Goal: Use online tool/utility: Utilize a website feature to perform a specific function

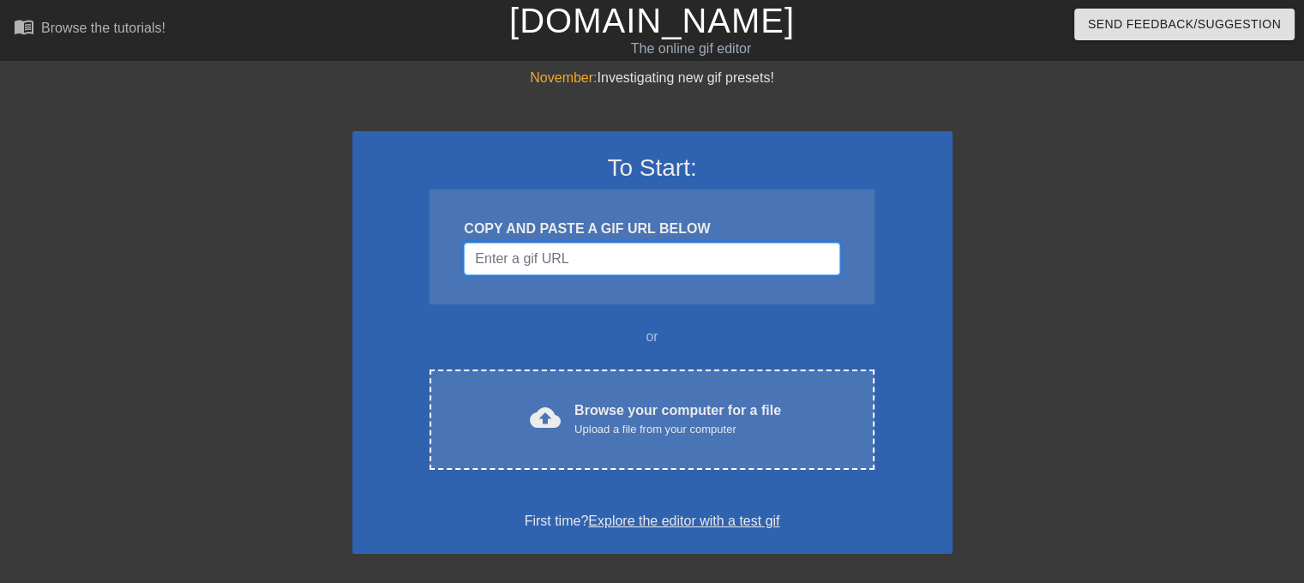
drag, startPoint x: 596, startPoint y: 249, endPoint x: 590, endPoint y: 240, distance: 11.7
click at [594, 245] on input "Username" at bounding box center [651, 259] width 375 height 33
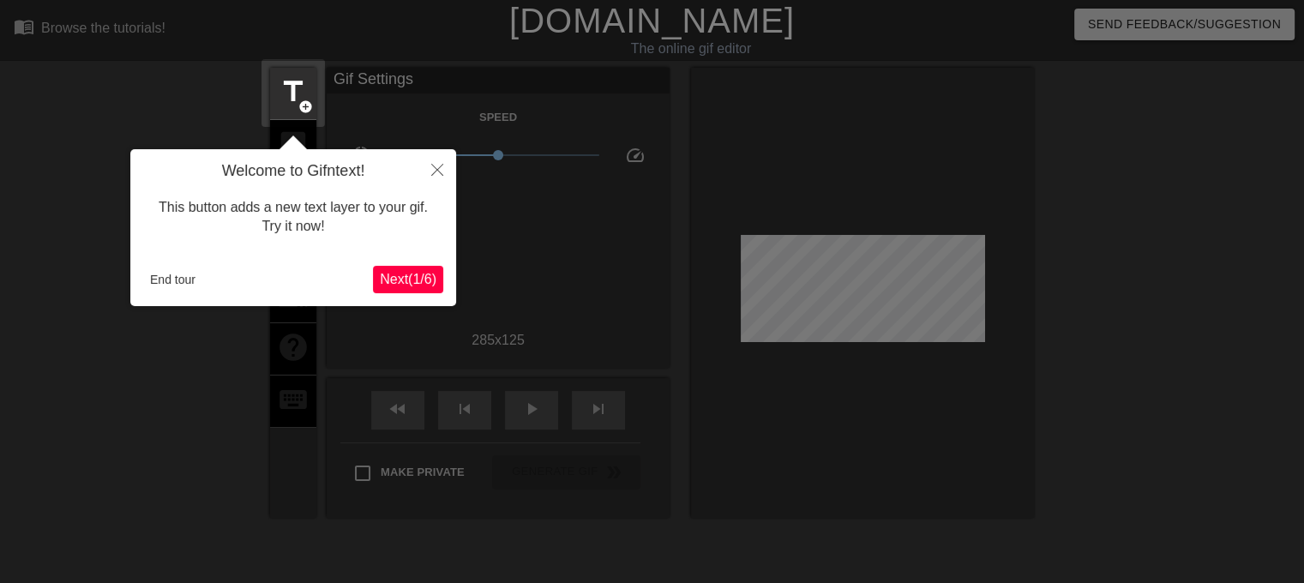
scroll to position [41, 0]
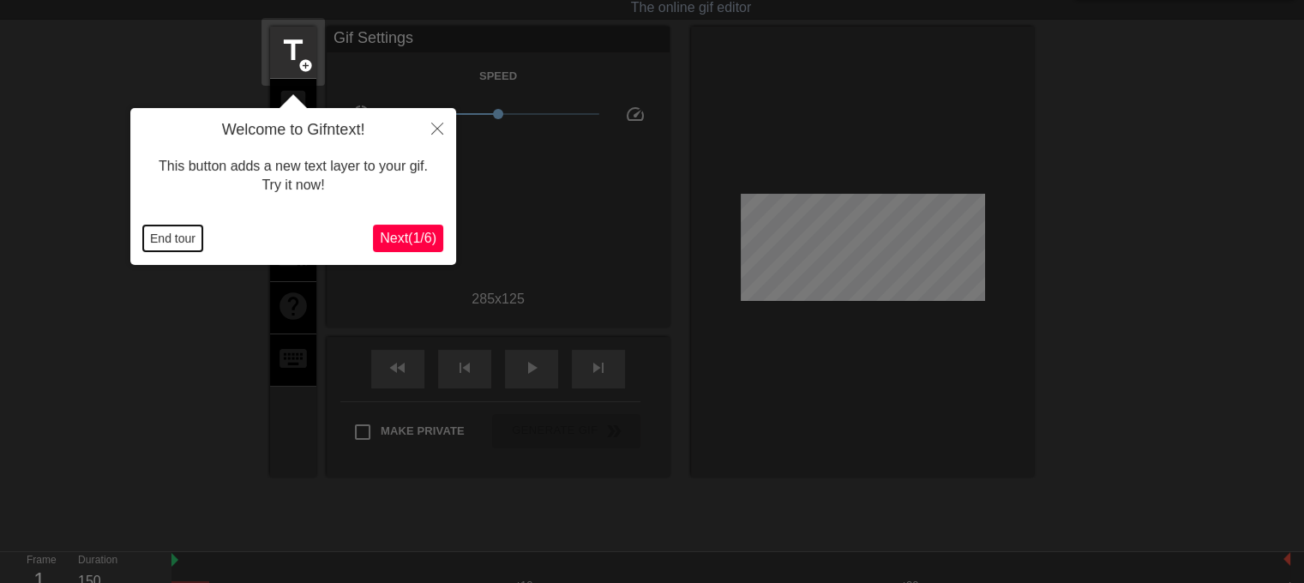
click at [163, 237] on button "End tour" at bounding box center [172, 238] width 59 height 26
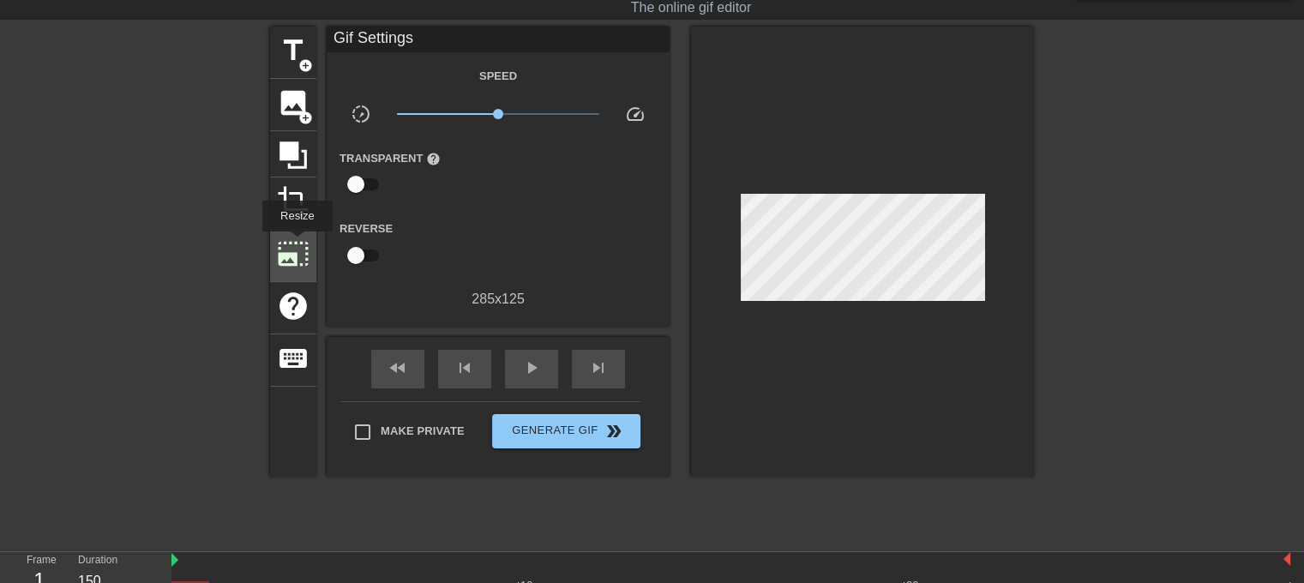
click at [297, 243] on span "photo_size_select_large" at bounding box center [293, 253] width 33 height 33
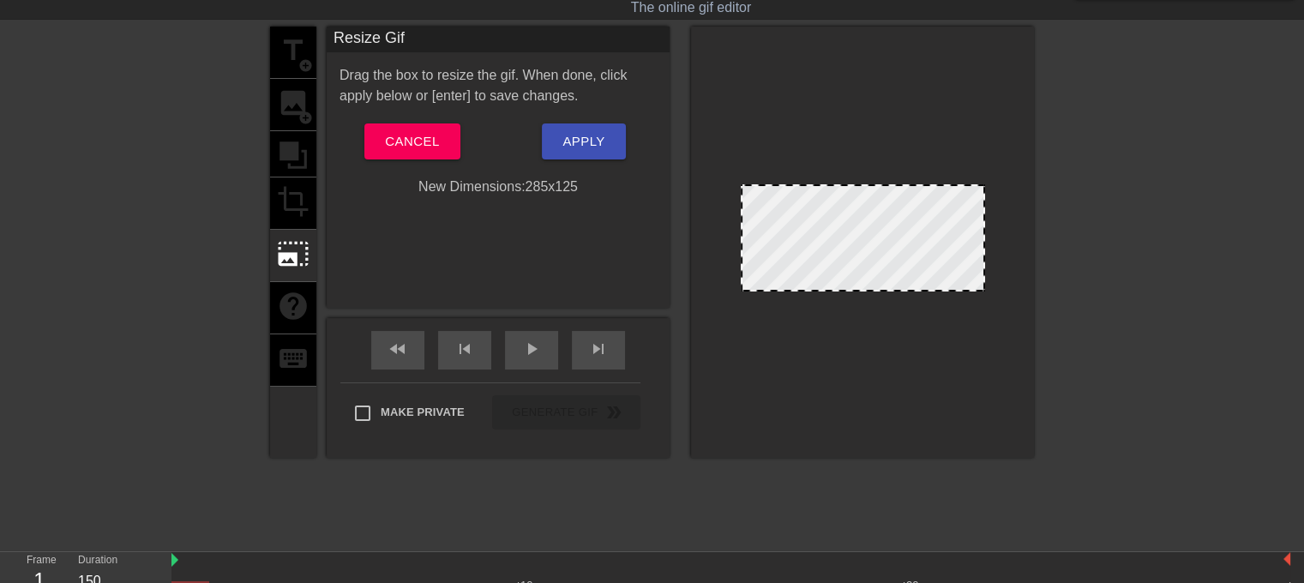
drag, startPoint x: 983, startPoint y: 288, endPoint x: 772, endPoint y: 321, distance: 213.3
click at [875, 303] on div at bounding box center [862, 242] width 343 height 431
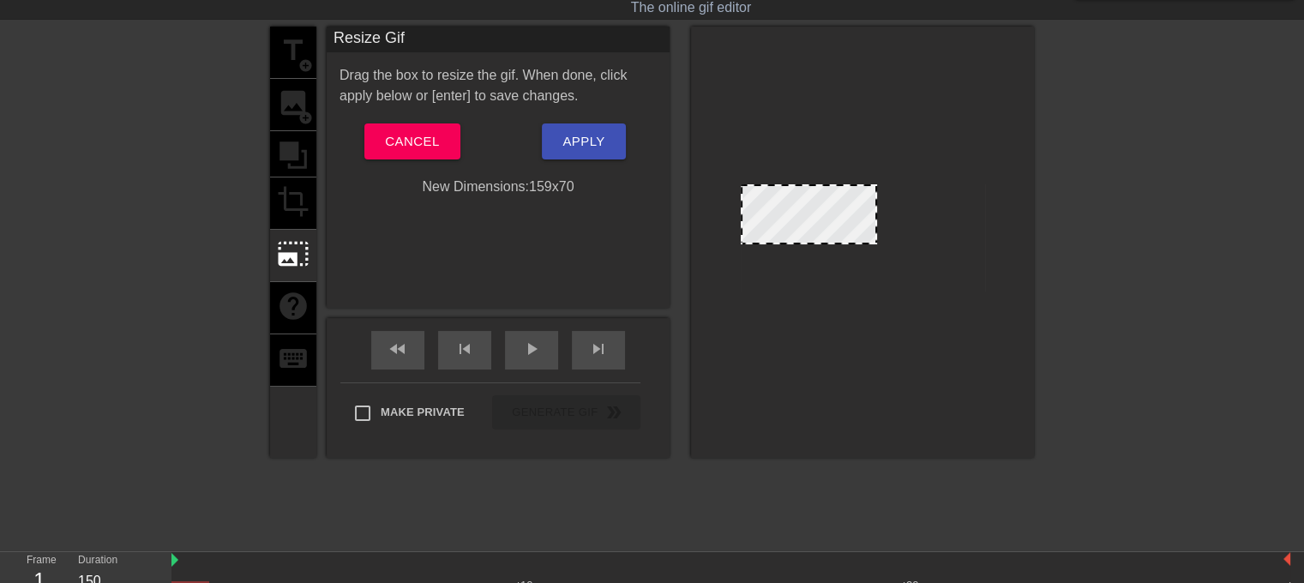
click at [761, 376] on div at bounding box center [862, 242] width 343 height 431
click at [442, 138] on button "Cancel" at bounding box center [411, 141] width 95 height 36
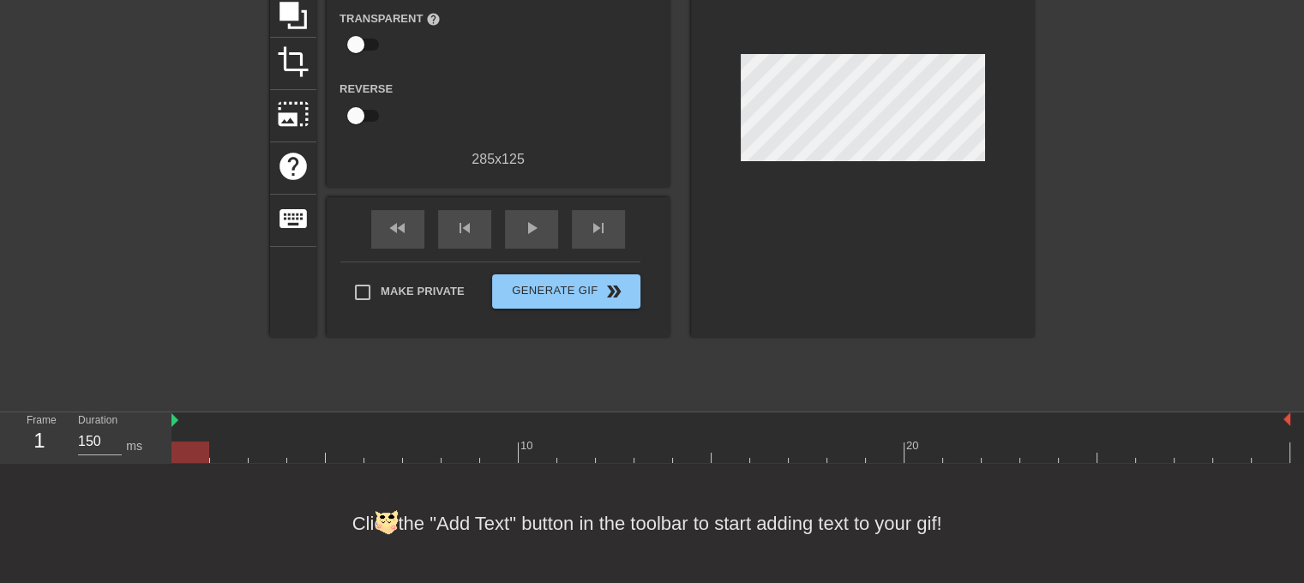
scroll to position [0, 0]
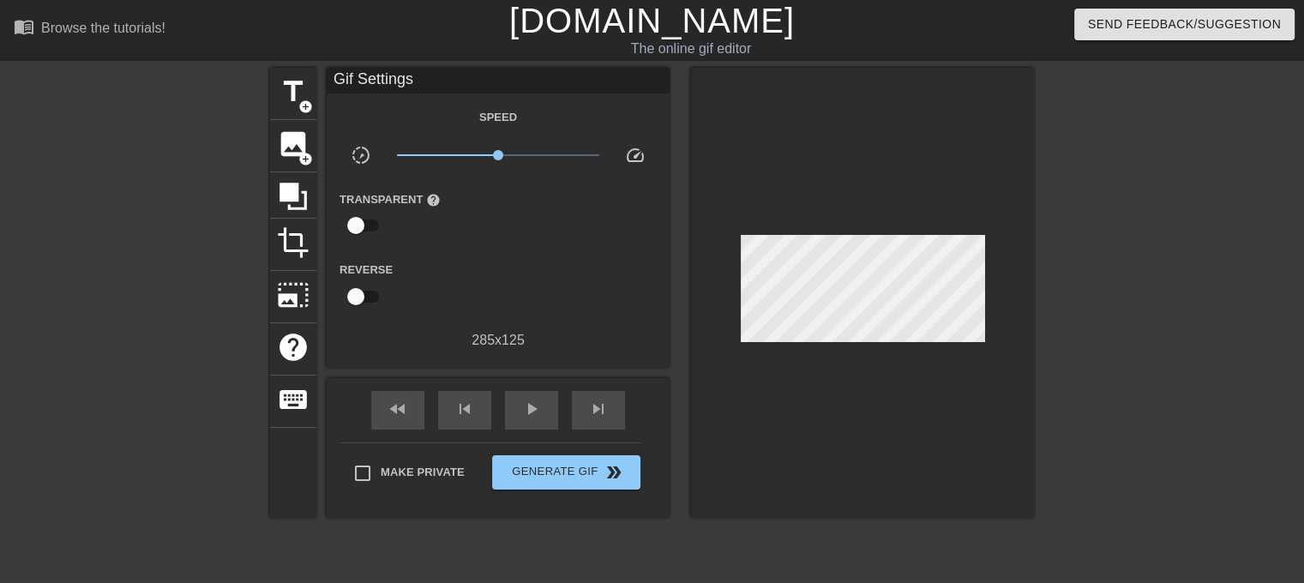
click at [656, 37] on link "[DOMAIN_NAME]" at bounding box center [651, 21] width 285 height 38
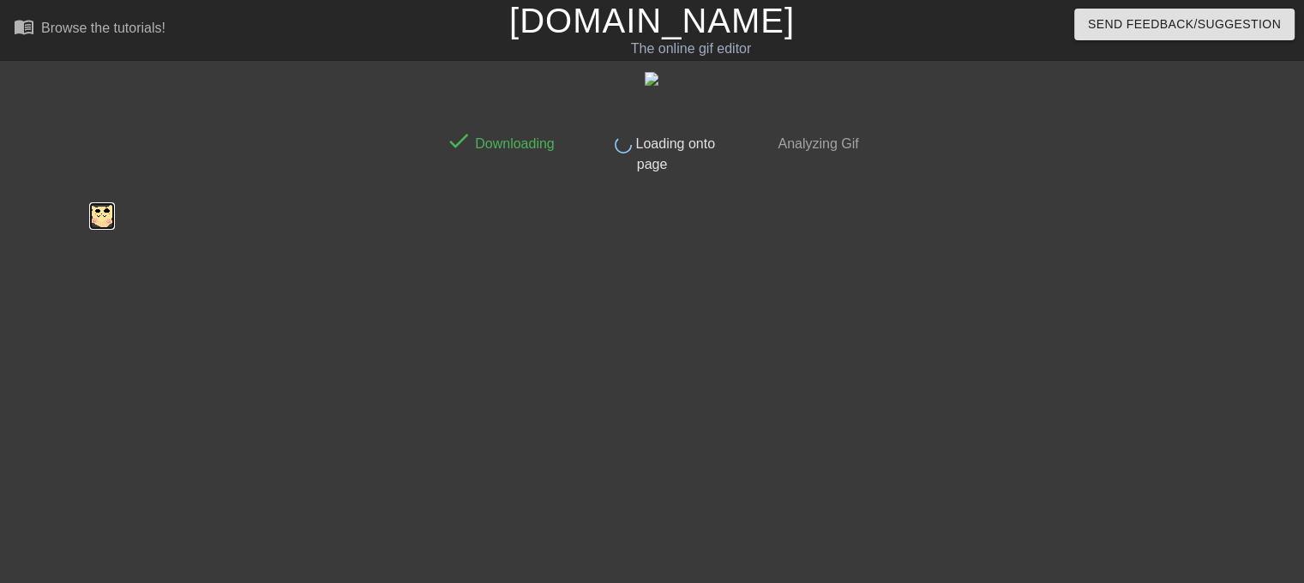
click at [101, 219] on img at bounding box center [102, 215] width 27 height 27
click at [238, 205] on div at bounding box center [287, 325] width 257 height 514
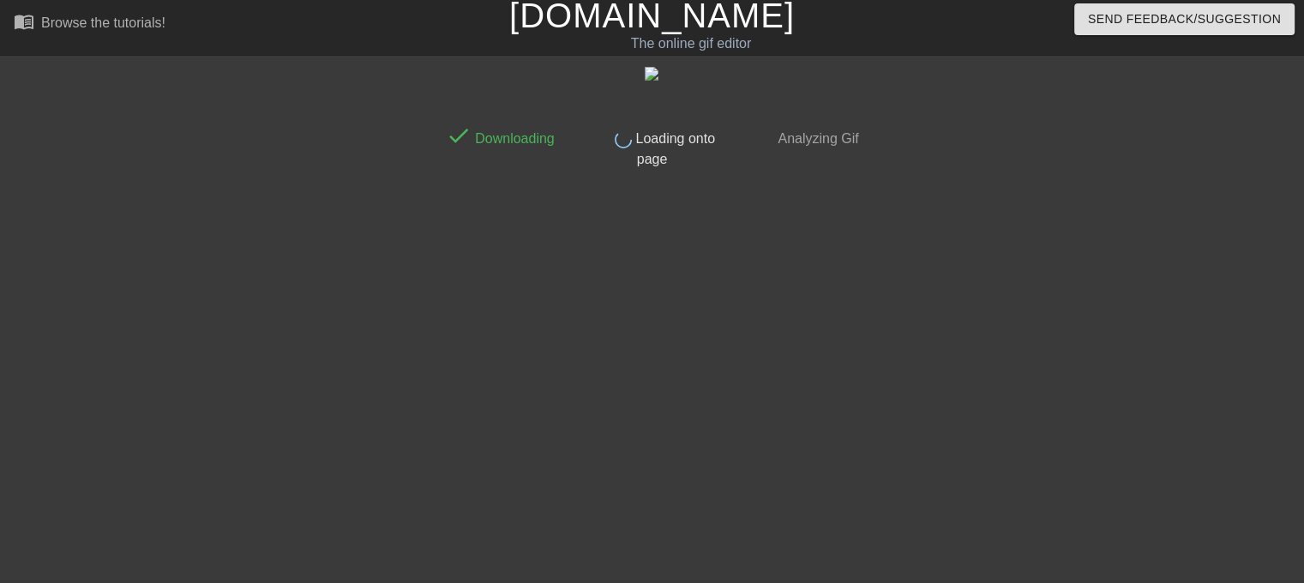
scroll to position [7, 0]
click at [644, 18] on link "[DOMAIN_NAME]" at bounding box center [651, 14] width 285 height 38
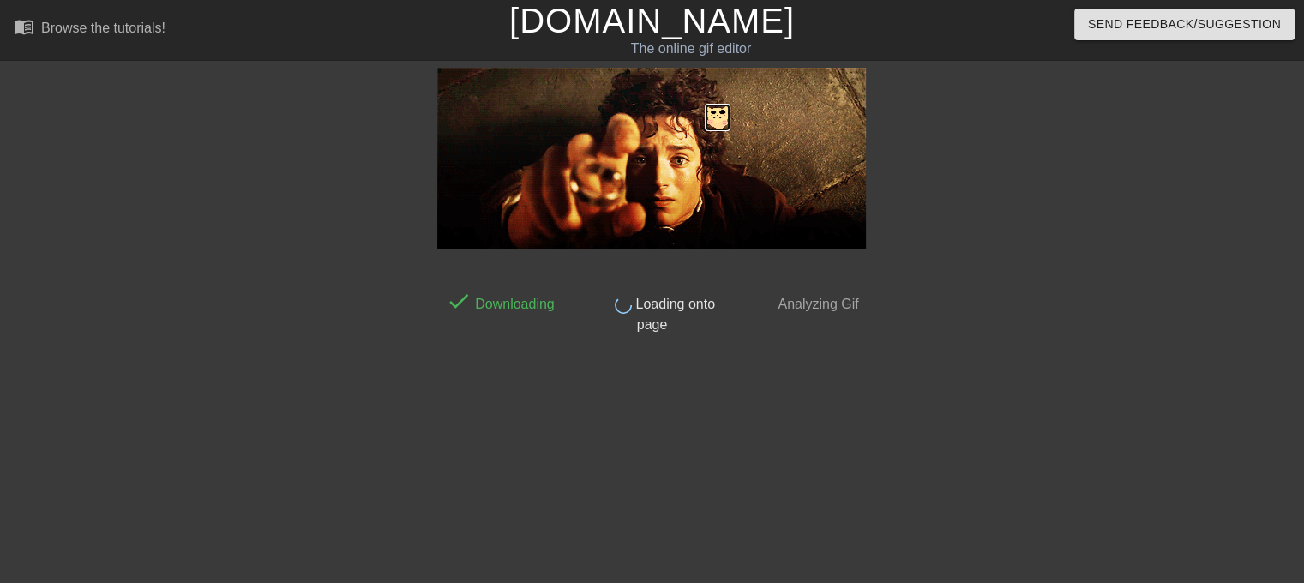
click at [720, 123] on img at bounding box center [717, 117] width 29 height 30
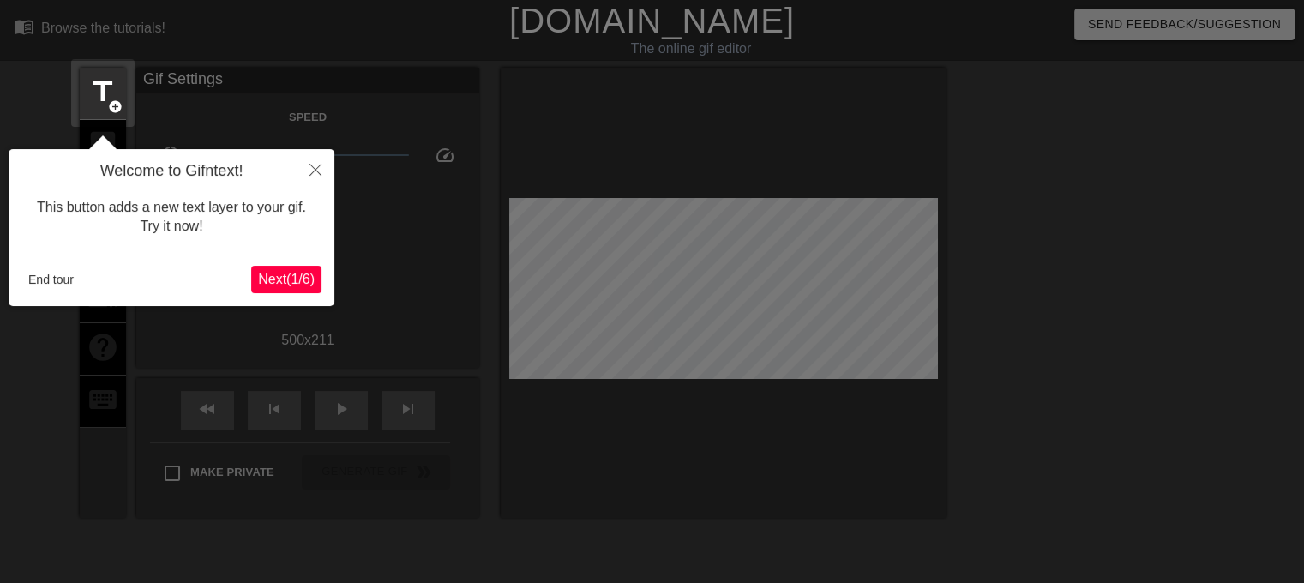
scroll to position [41, 0]
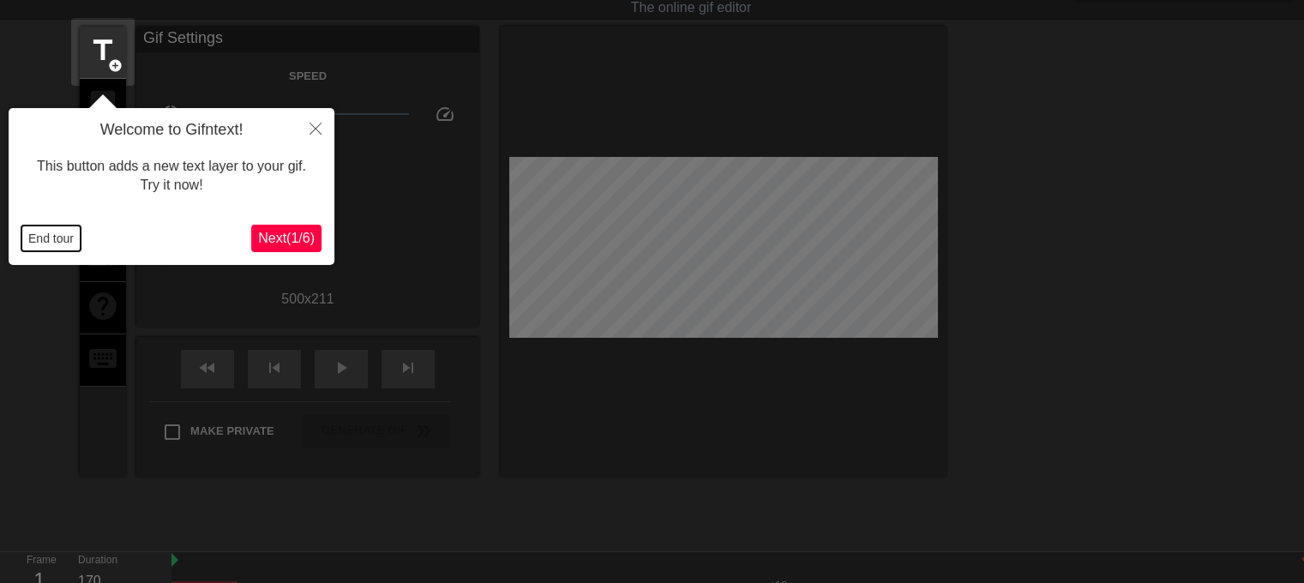
drag, startPoint x: 63, startPoint y: 231, endPoint x: 79, endPoint y: 215, distance: 23.0
click at [65, 231] on button "End tour" at bounding box center [50, 238] width 59 height 26
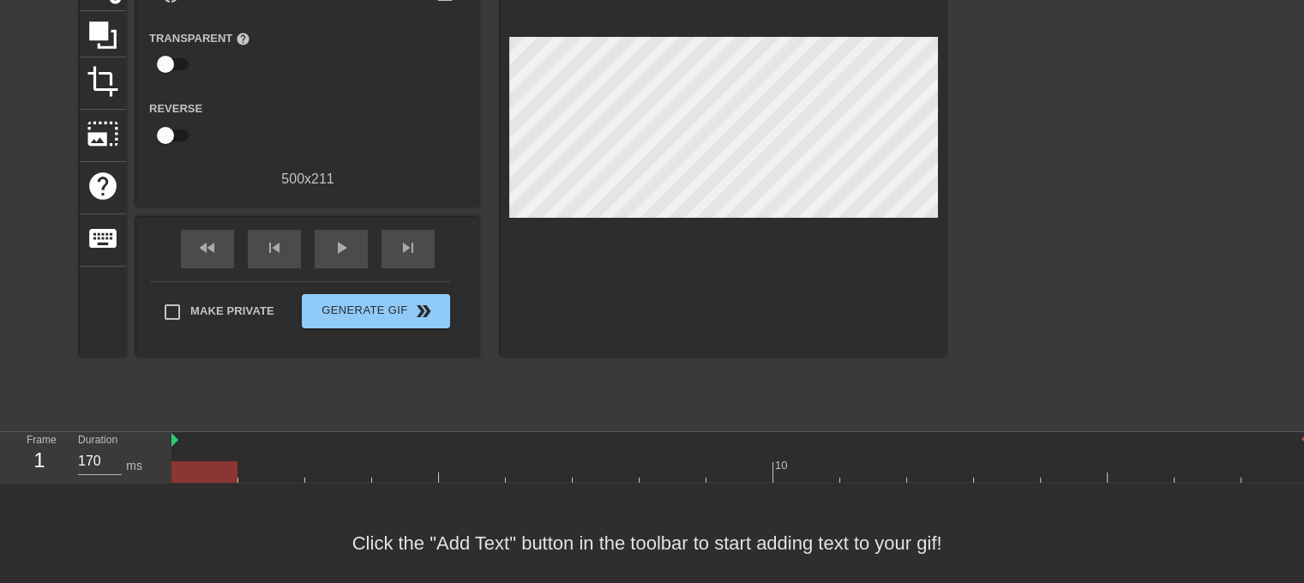
scroll to position [194, 0]
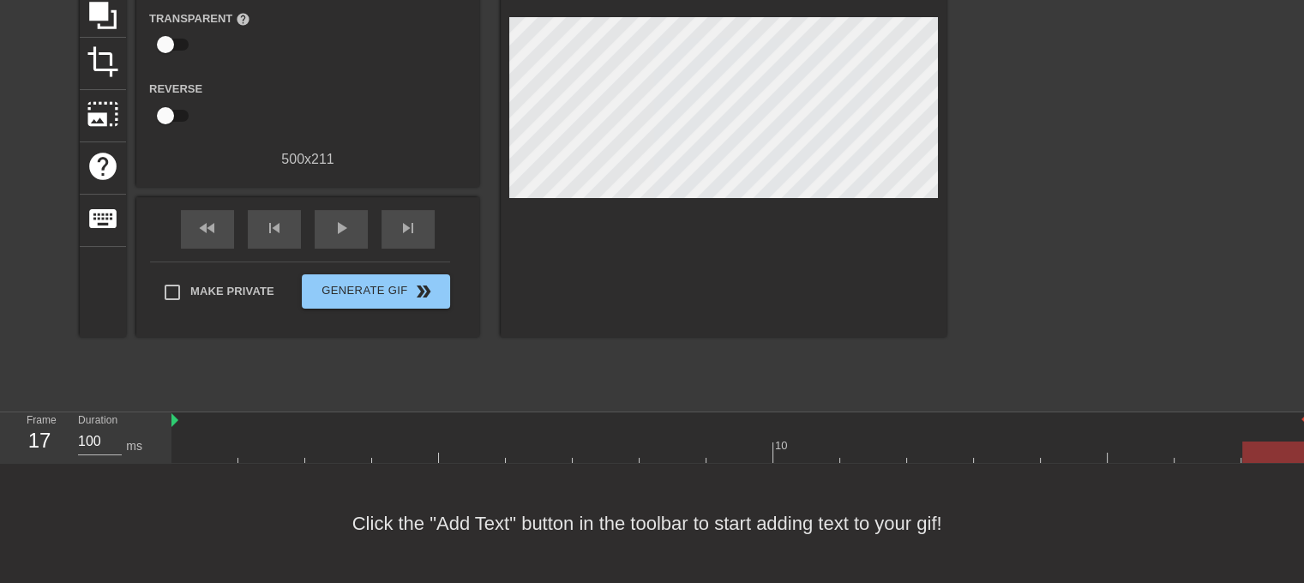
drag, startPoint x: 207, startPoint y: 435, endPoint x: 1154, endPoint y: 446, distance: 947.1
click at [1242, 451] on div "10" at bounding box center [737, 437] width 1132 height 51
type input "170"
drag, startPoint x: 1267, startPoint y: 435, endPoint x: 199, endPoint y: 465, distance: 1068.2
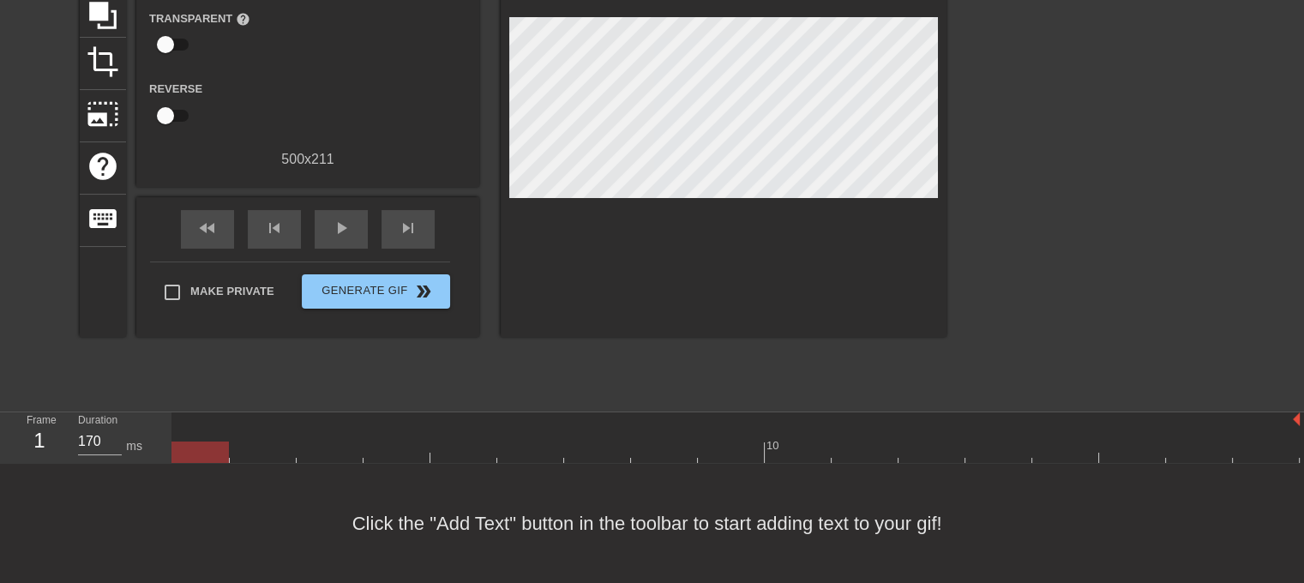
click at [199, 465] on div "menu_book Browse the tutorials! Gifntext.com The online gif editor Send Feedbac…" at bounding box center [652, 201] width 1304 height 764
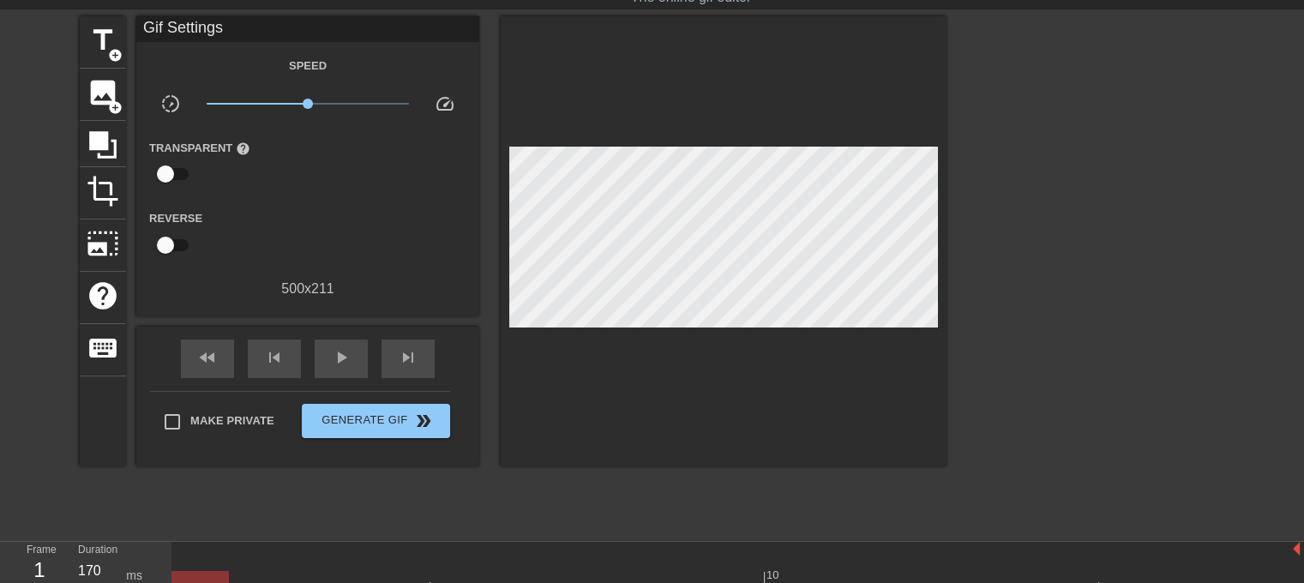
scroll to position [22, 0]
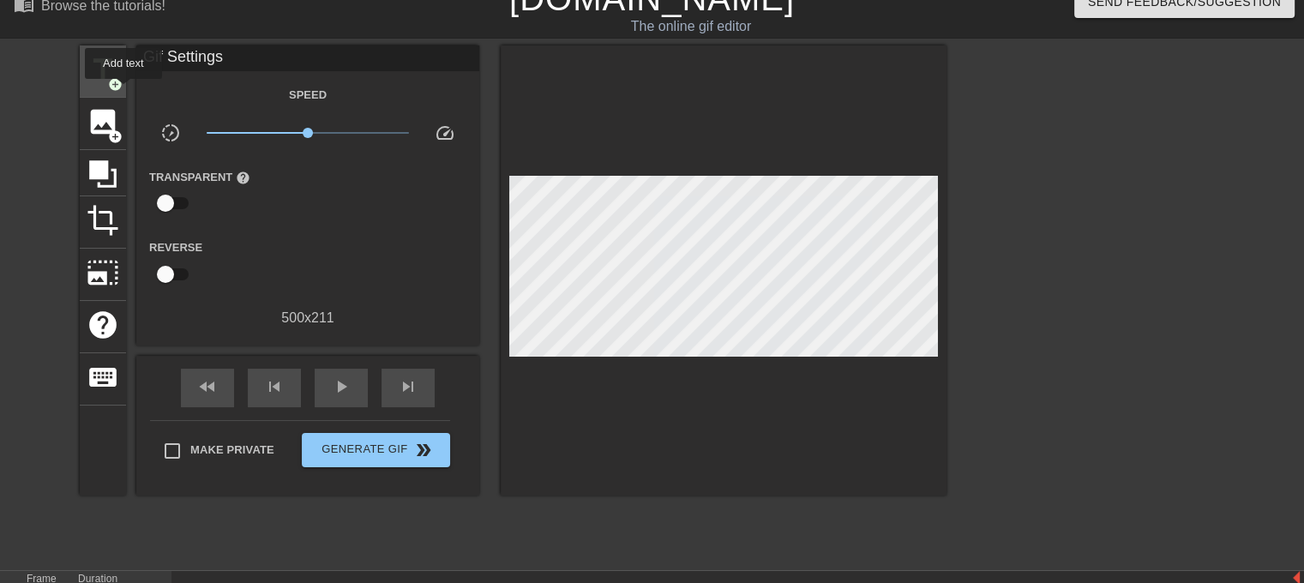
click at [123, 90] on div "title add_circle" at bounding box center [103, 71] width 46 height 52
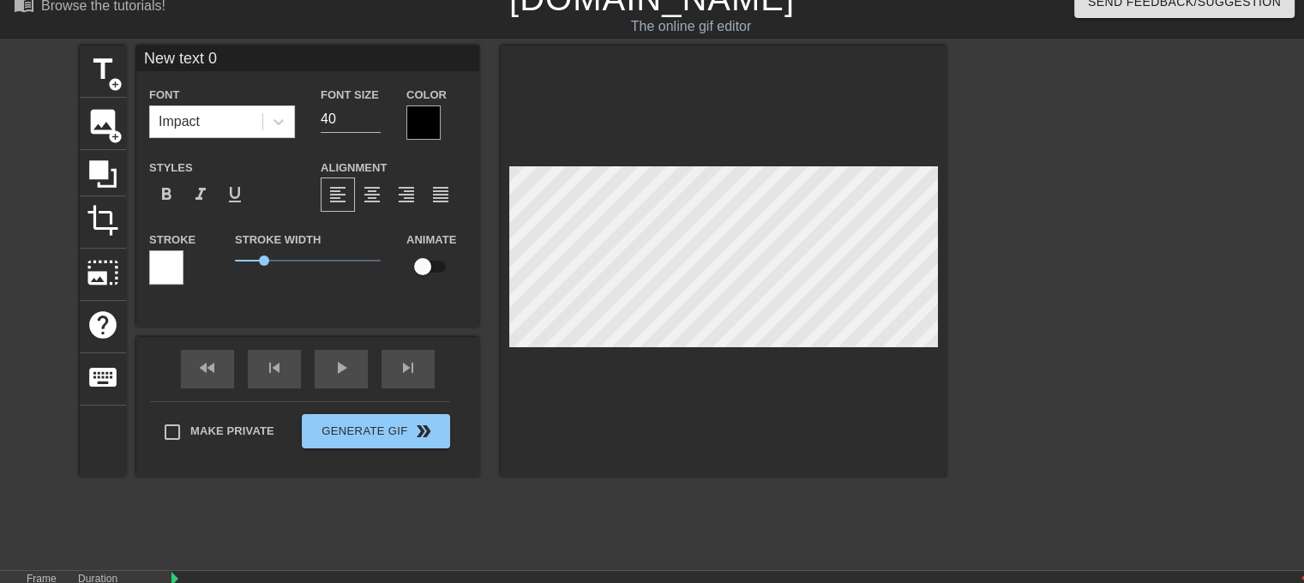
scroll to position [2, 3]
type input "P"
type textarea "P"
type input "PT"
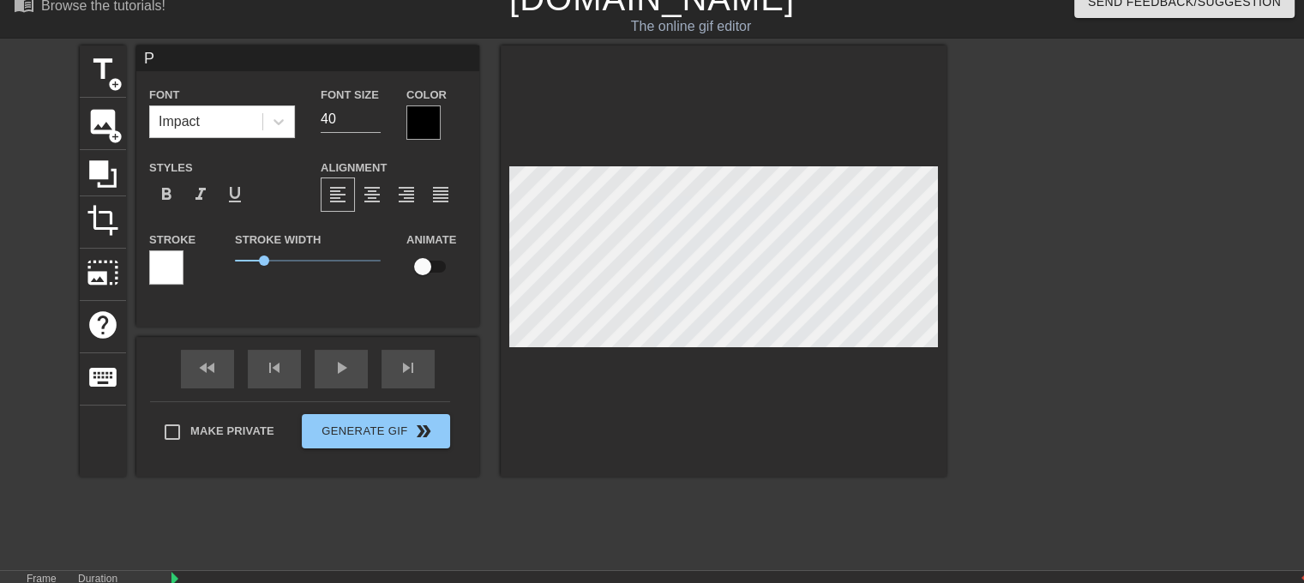
type textarea "PT"
type input "PTO"
type textarea "PTO"
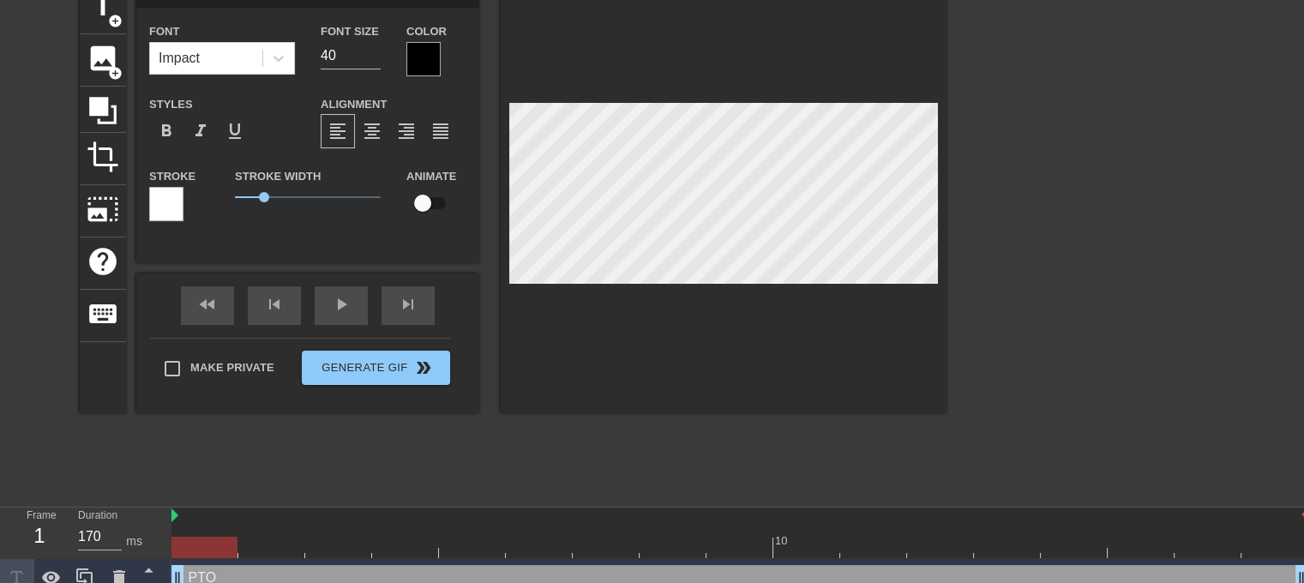
scroll to position [103, 0]
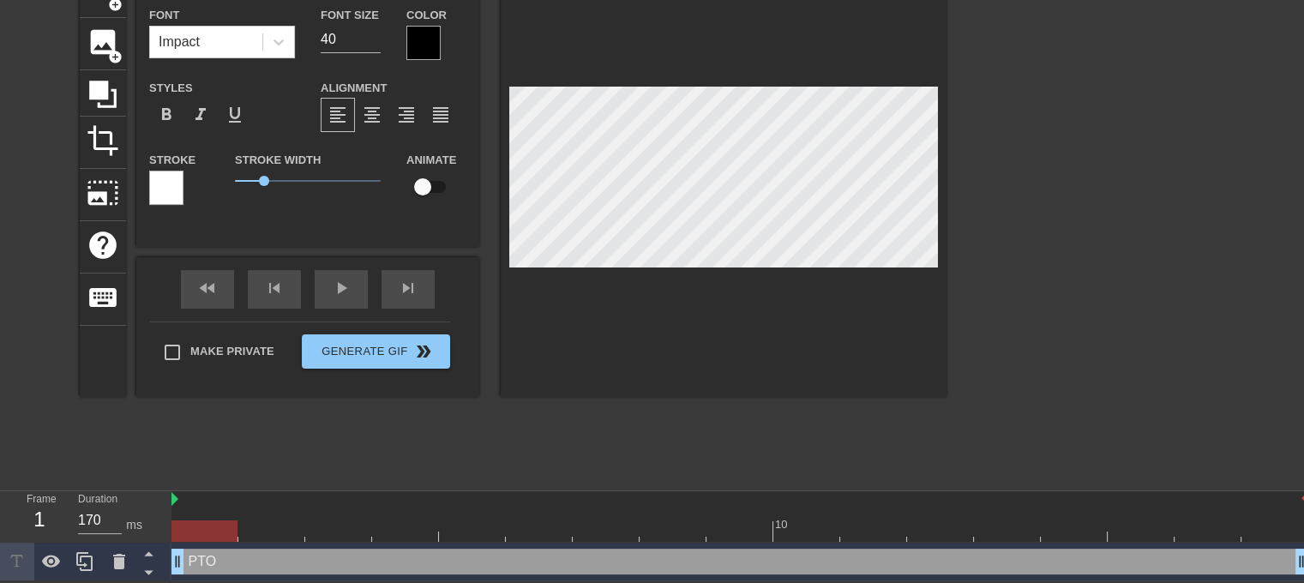
drag, startPoint x: 1059, startPoint y: 243, endPoint x: 1040, endPoint y: 245, distance: 19.9
click at [1060, 243] on div at bounding box center [1095, 223] width 257 height 514
click at [201, 524] on div at bounding box center [204, 530] width 66 height 21
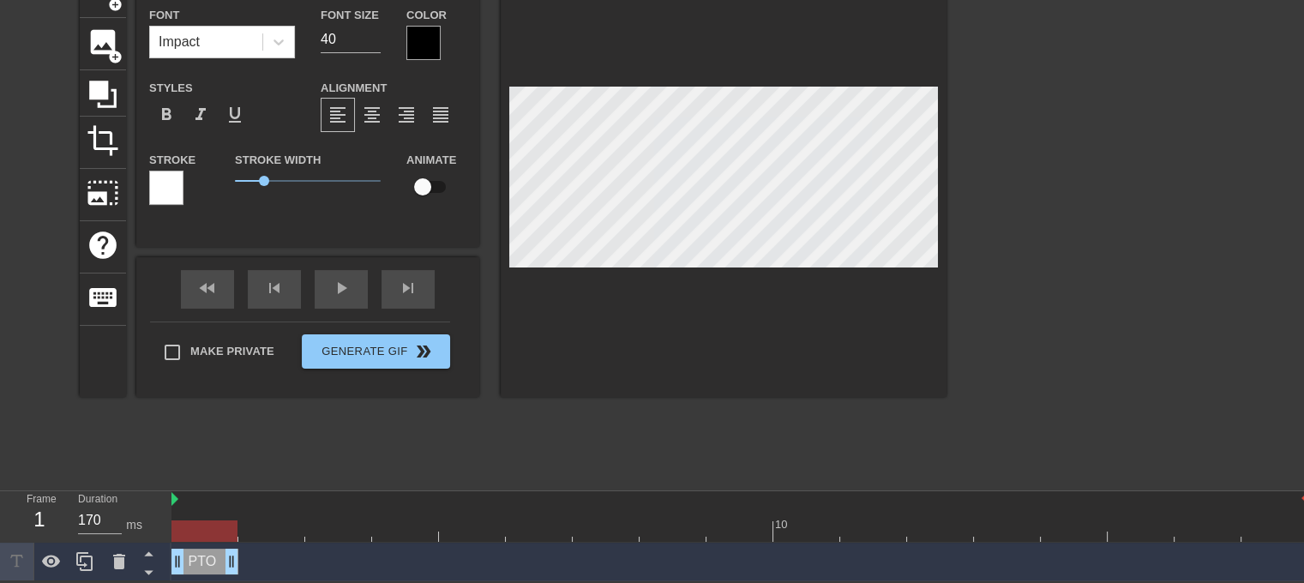
drag, startPoint x: 1294, startPoint y: 561, endPoint x: 207, endPoint y: 580, distance: 1087.7
click at [204, 581] on html "menu_book Browse the tutorials! Gifntext.com The online gif editor Send Feedbac…" at bounding box center [652, 239] width 1304 height 683
click at [79, 563] on icon at bounding box center [84, 561] width 16 height 19
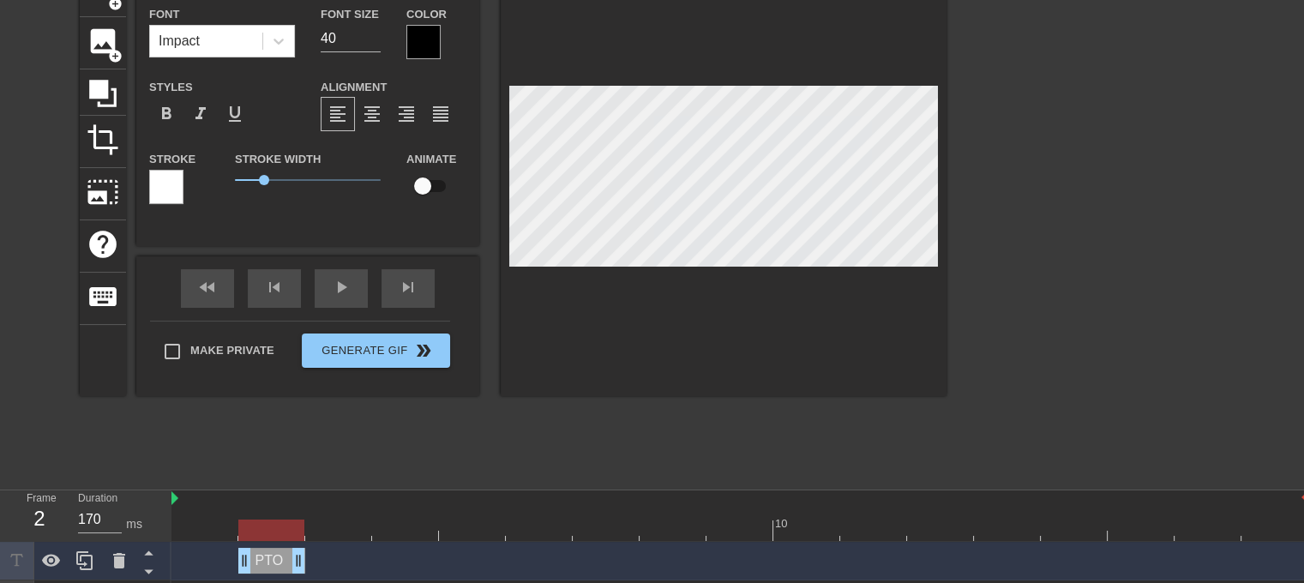
drag, startPoint x: 202, startPoint y: 561, endPoint x: 363, endPoint y: 534, distance: 162.6
click at [269, 558] on div "PTO drag_handle drag_handle" at bounding box center [271, 561] width 67 height 26
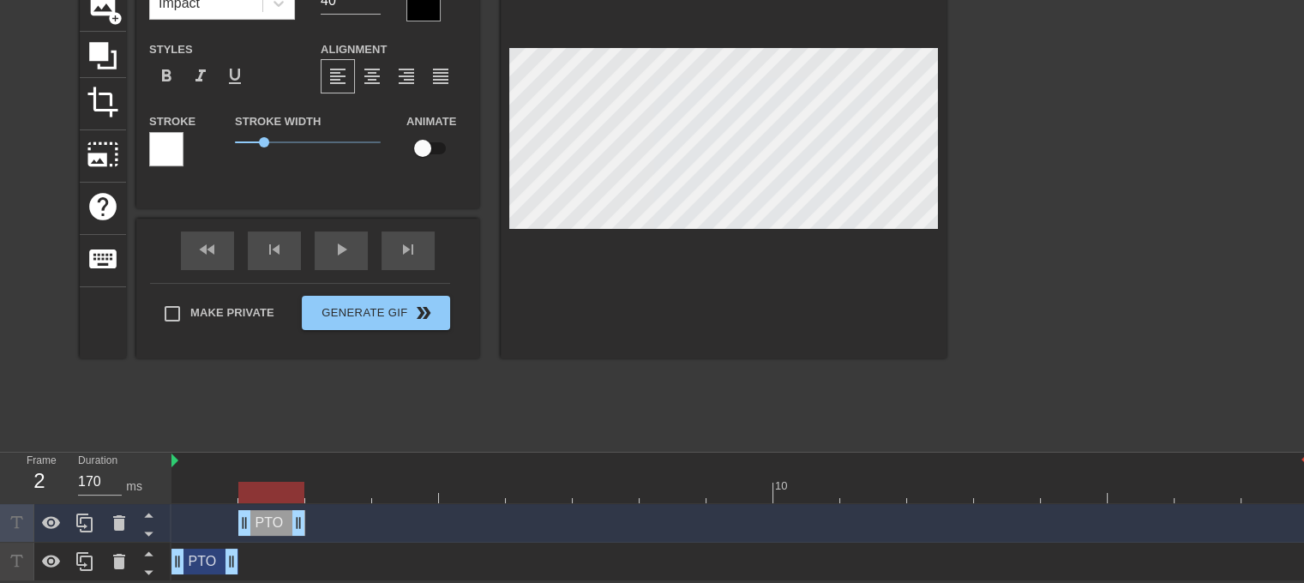
click at [203, 478] on div at bounding box center [204, 480] width 67 height 21
click at [272, 491] on div at bounding box center [739, 492] width 1136 height 21
drag, startPoint x: 81, startPoint y: 524, endPoint x: 231, endPoint y: 519, distance: 150.1
click at [82, 524] on icon at bounding box center [84, 522] width 16 height 19
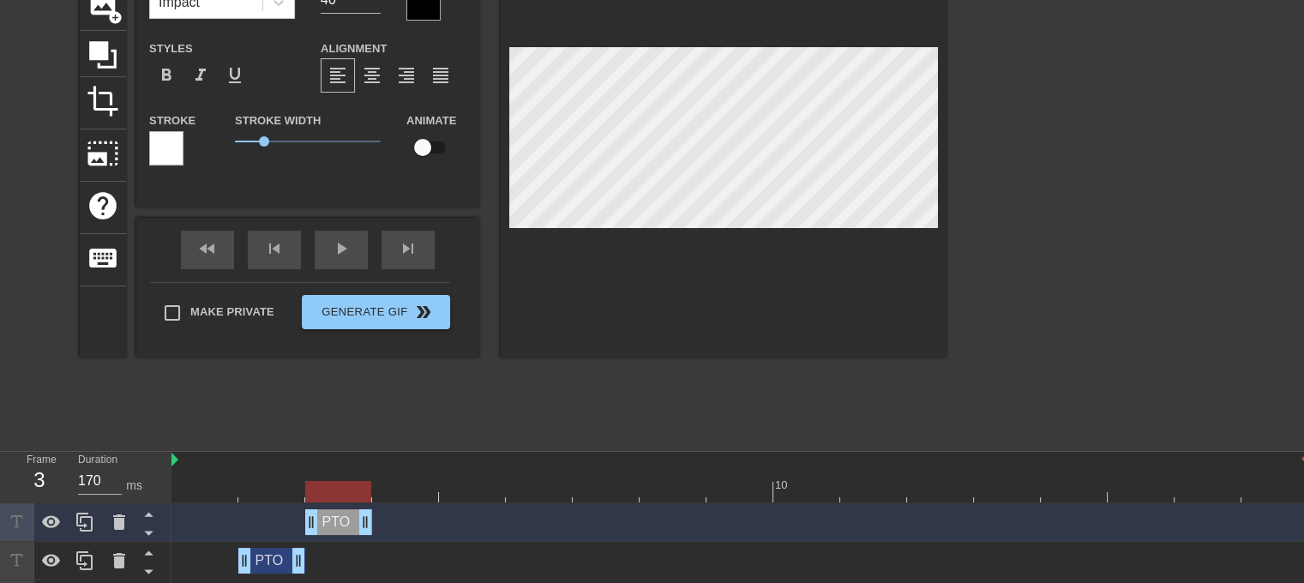
drag, startPoint x: 275, startPoint y: 521, endPoint x: 345, endPoint y: 519, distance: 70.3
click at [345, 519] on div "PTO drag_handle drag_handle" at bounding box center [338, 522] width 67 height 26
drag, startPoint x: 80, startPoint y: 521, endPoint x: 271, endPoint y: 510, distance: 191.4
click at [84, 520] on icon at bounding box center [85, 522] width 21 height 21
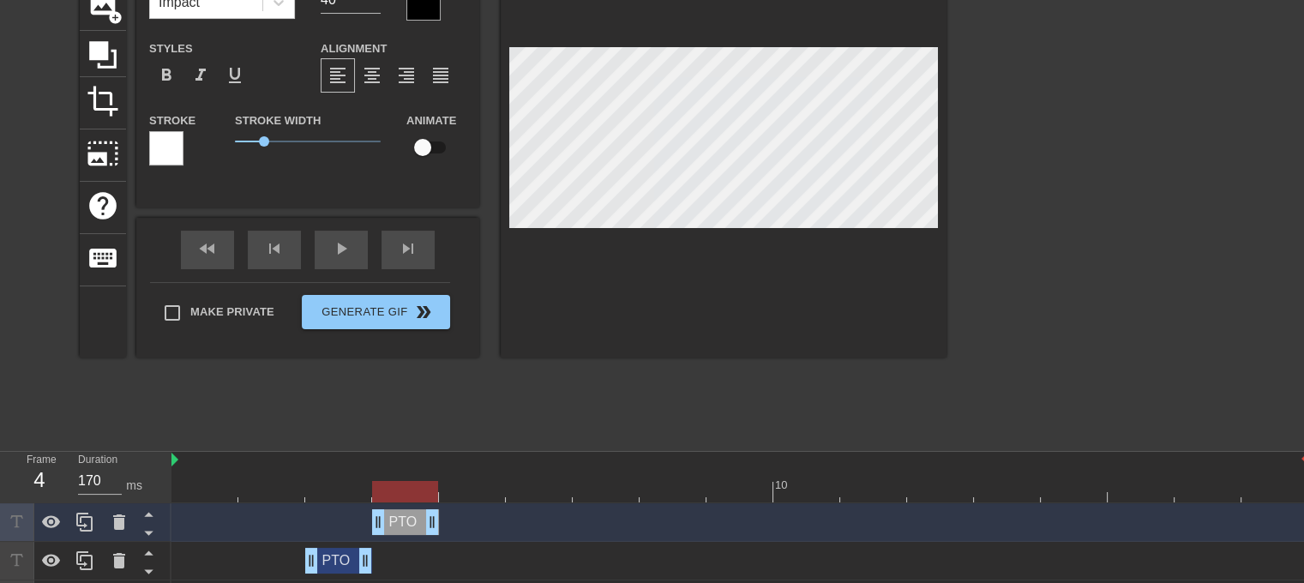
drag, startPoint x: 343, startPoint y: 525, endPoint x: 410, endPoint y: 512, distance: 68.2
click at [405, 513] on div "PTO drag_handle drag_handle" at bounding box center [405, 522] width 67 height 26
click at [92, 522] on icon at bounding box center [84, 522] width 16 height 19
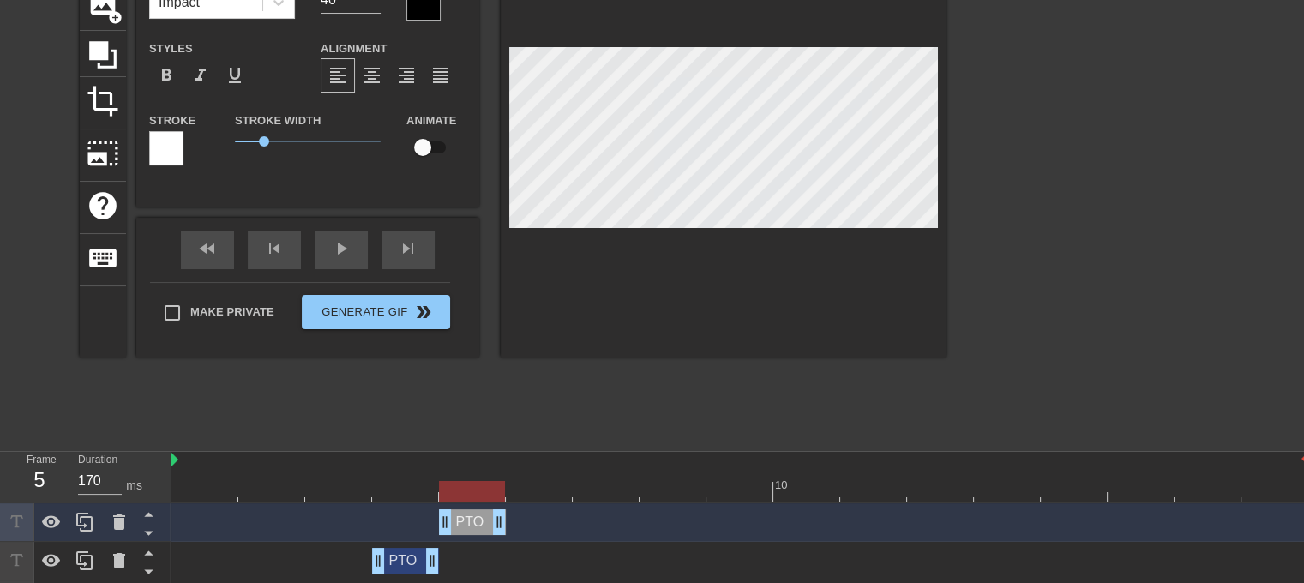
drag, startPoint x: 398, startPoint y: 519, endPoint x: 583, endPoint y: 382, distance: 230.4
click at [471, 515] on div "PTO drag_handle drag_handle" at bounding box center [472, 522] width 67 height 26
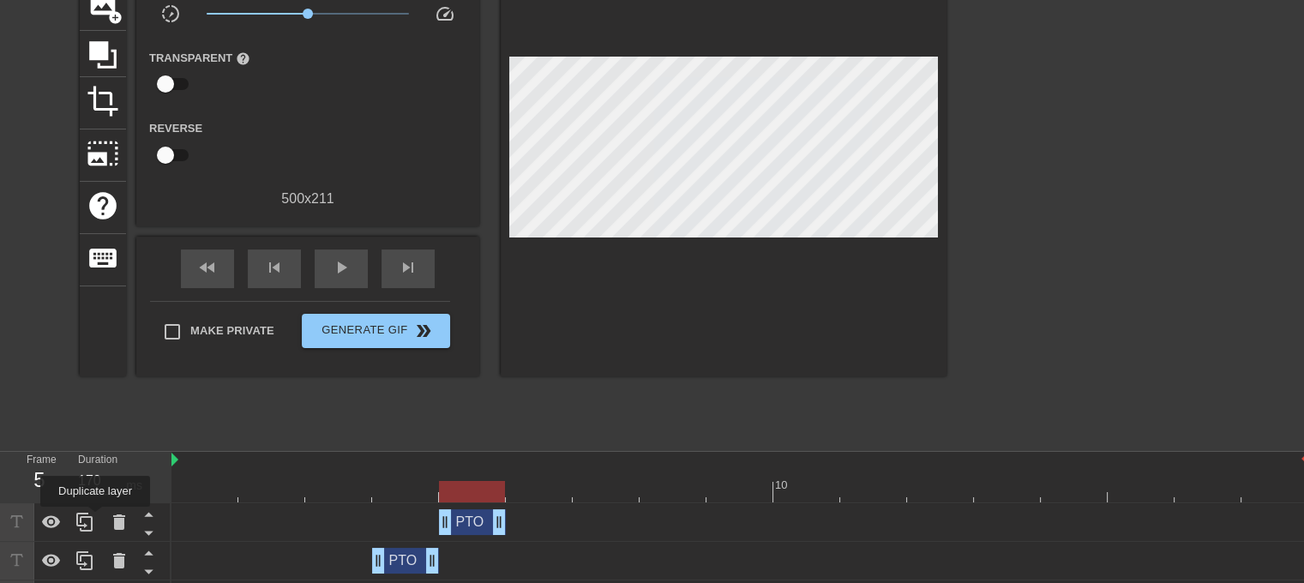
click at [93, 517] on icon at bounding box center [85, 522] width 21 height 21
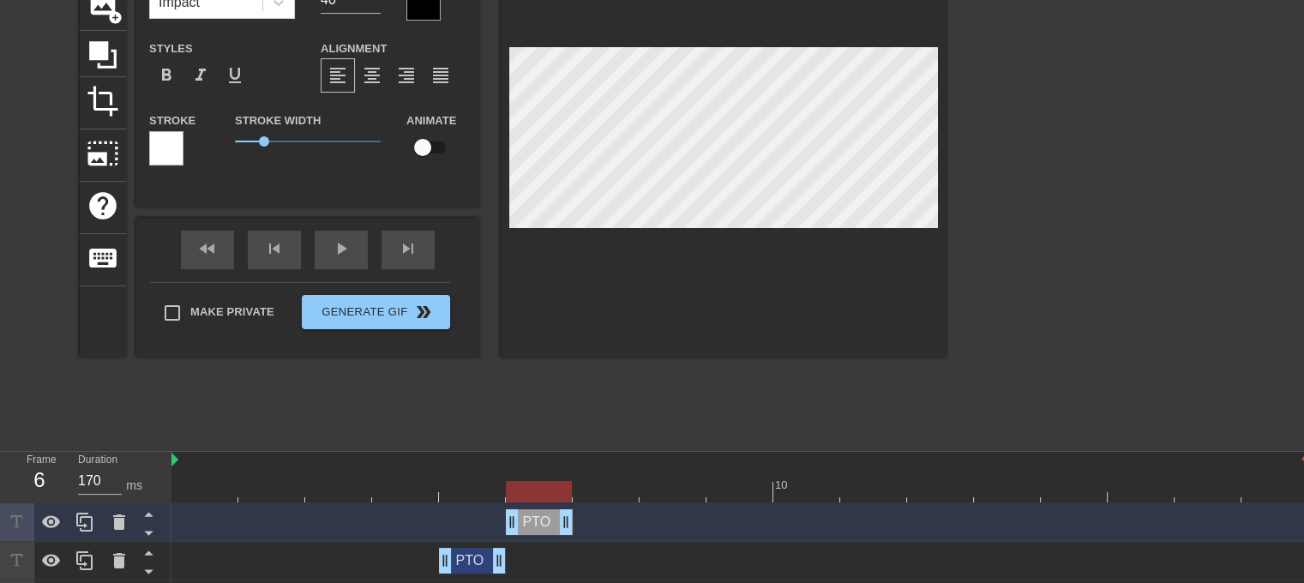
drag, startPoint x: 462, startPoint y: 529, endPoint x: 524, endPoint y: 527, distance: 61.7
click at [524, 527] on div "PTO drag_handle drag_handle" at bounding box center [539, 522] width 67 height 26
click at [86, 515] on icon at bounding box center [85, 522] width 21 height 21
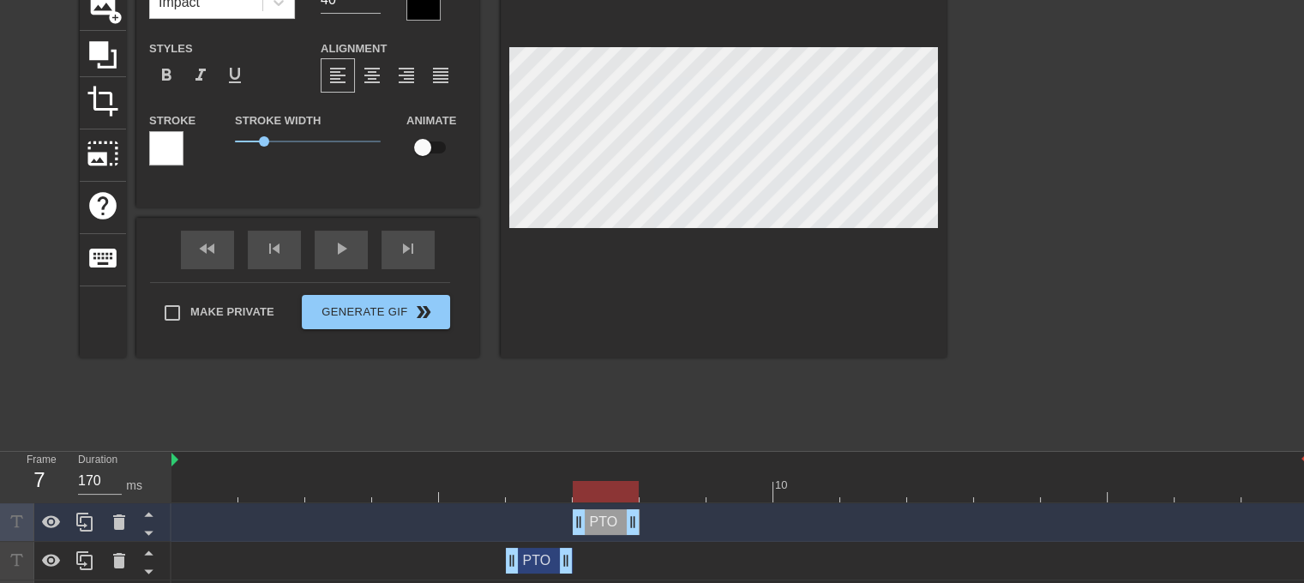
drag, startPoint x: 535, startPoint y: 524, endPoint x: 602, endPoint y: 510, distance: 69.1
click at [596, 519] on div "PTO drag_handle drag_handle" at bounding box center [605, 522] width 67 height 26
click at [542, 490] on div at bounding box center [739, 491] width 1136 height 21
drag, startPoint x: 542, startPoint y: 493, endPoint x: 249, endPoint y: 494, distance: 293.1
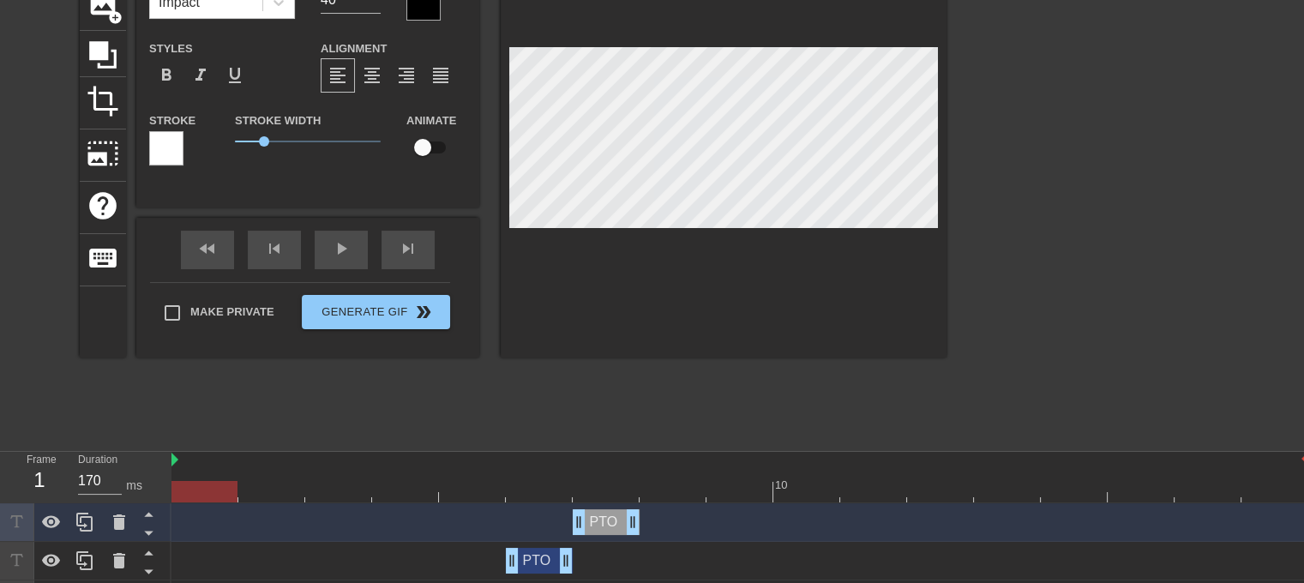
drag, startPoint x: 260, startPoint y: 493, endPoint x: 332, endPoint y: 495, distance: 72.0
click at [264, 493] on div at bounding box center [739, 491] width 1136 height 21
click at [333, 494] on div at bounding box center [739, 491] width 1136 height 21
click at [394, 483] on div at bounding box center [739, 491] width 1136 height 21
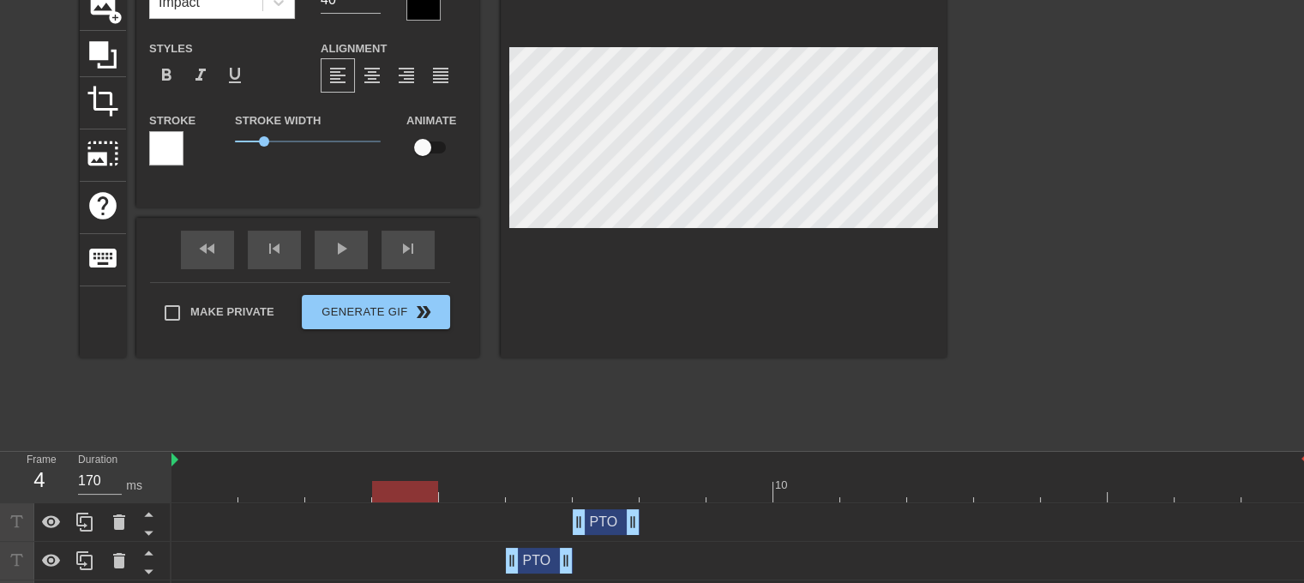
click at [343, 489] on div at bounding box center [739, 491] width 1136 height 21
click at [392, 488] on div at bounding box center [739, 491] width 1136 height 21
click at [457, 496] on div at bounding box center [739, 491] width 1136 height 21
click at [524, 493] on div at bounding box center [739, 491] width 1136 height 21
click at [482, 492] on div at bounding box center [739, 491] width 1136 height 21
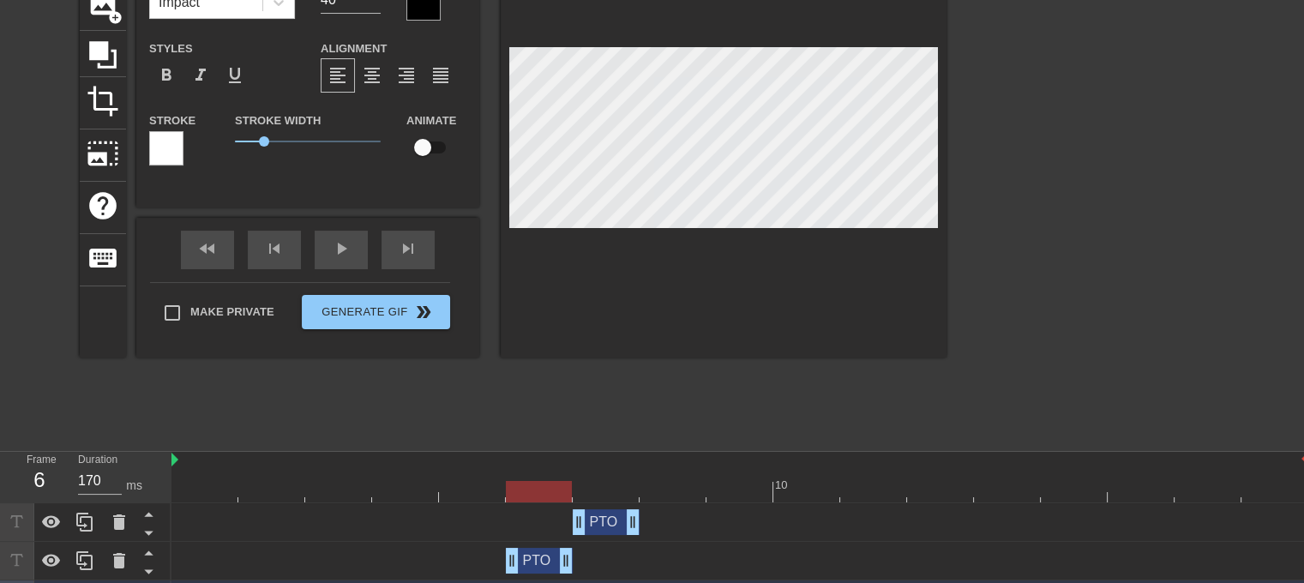
click at [535, 492] on div at bounding box center [739, 491] width 1136 height 21
click at [591, 496] on div at bounding box center [739, 491] width 1136 height 21
click at [94, 522] on icon at bounding box center [85, 522] width 21 height 21
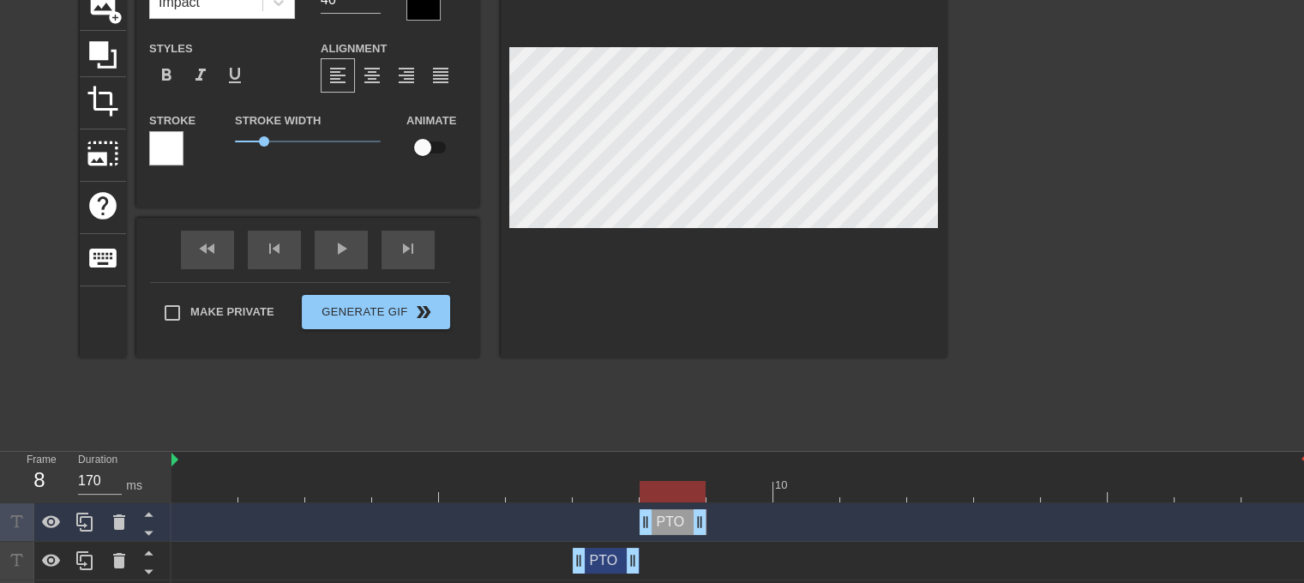
drag, startPoint x: 603, startPoint y: 520, endPoint x: 679, endPoint y: 513, distance: 75.7
click at [679, 513] on div "PTO drag_handle drag_handle" at bounding box center [672, 522] width 67 height 26
click at [86, 524] on icon at bounding box center [84, 522] width 16 height 19
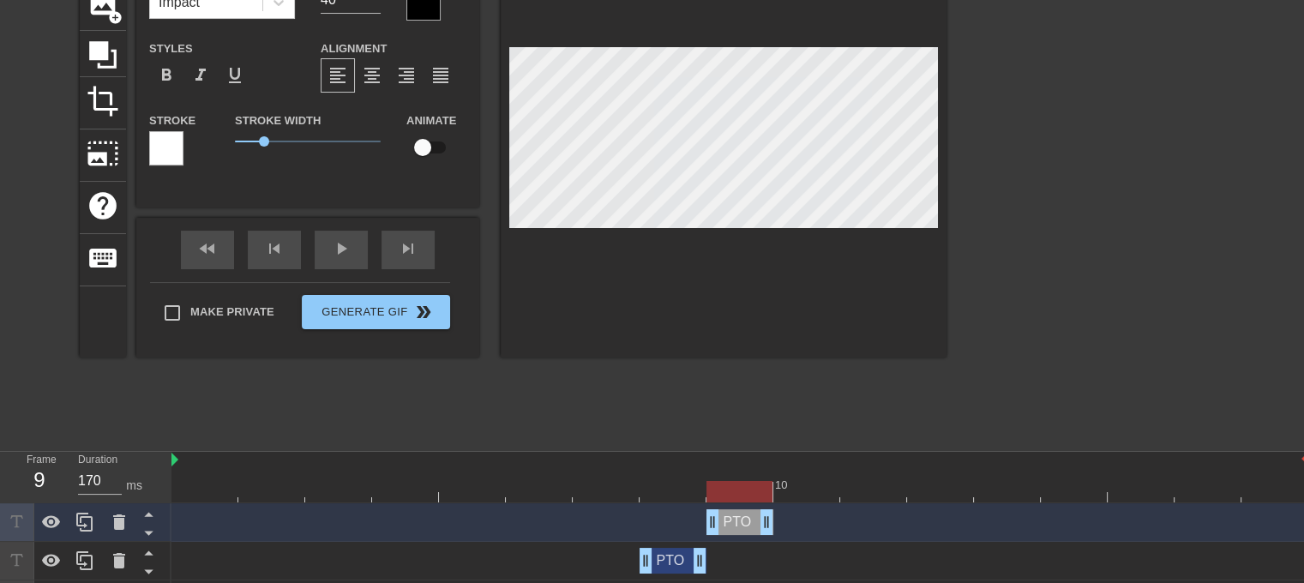
drag, startPoint x: 672, startPoint y: 519, endPoint x: 725, endPoint y: 516, distance: 53.2
click at [725, 516] on div "PTO drag_handle drag_handle" at bounding box center [739, 522] width 67 height 26
click at [86, 527] on icon at bounding box center [84, 522] width 16 height 19
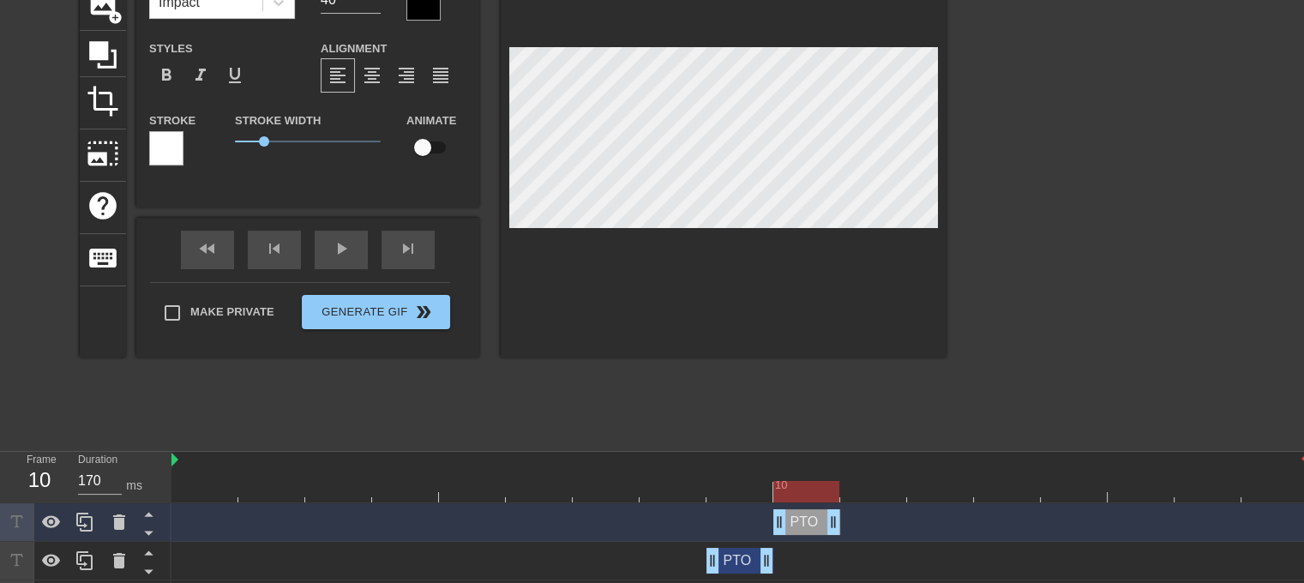
drag, startPoint x: 747, startPoint y: 519, endPoint x: 792, endPoint y: 519, distance: 44.6
click at [792, 519] on div "PTO drag_handle drag_handle" at bounding box center [806, 522] width 67 height 26
click at [86, 524] on icon at bounding box center [85, 522] width 21 height 21
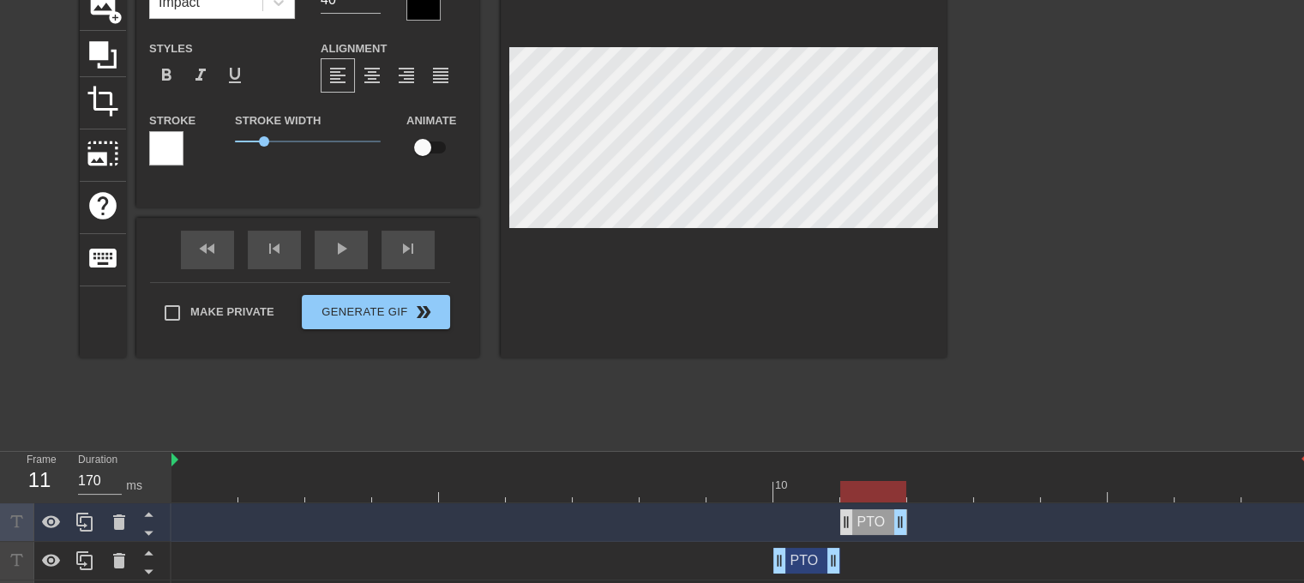
drag, startPoint x: 807, startPoint y: 519, endPoint x: 717, endPoint y: 282, distance: 253.9
click at [846, 517] on div "PTO drag_handle drag_handle" at bounding box center [873, 522] width 67 height 26
click at [96, 520] on div at bounding box center [85, 522] width 34 height 38
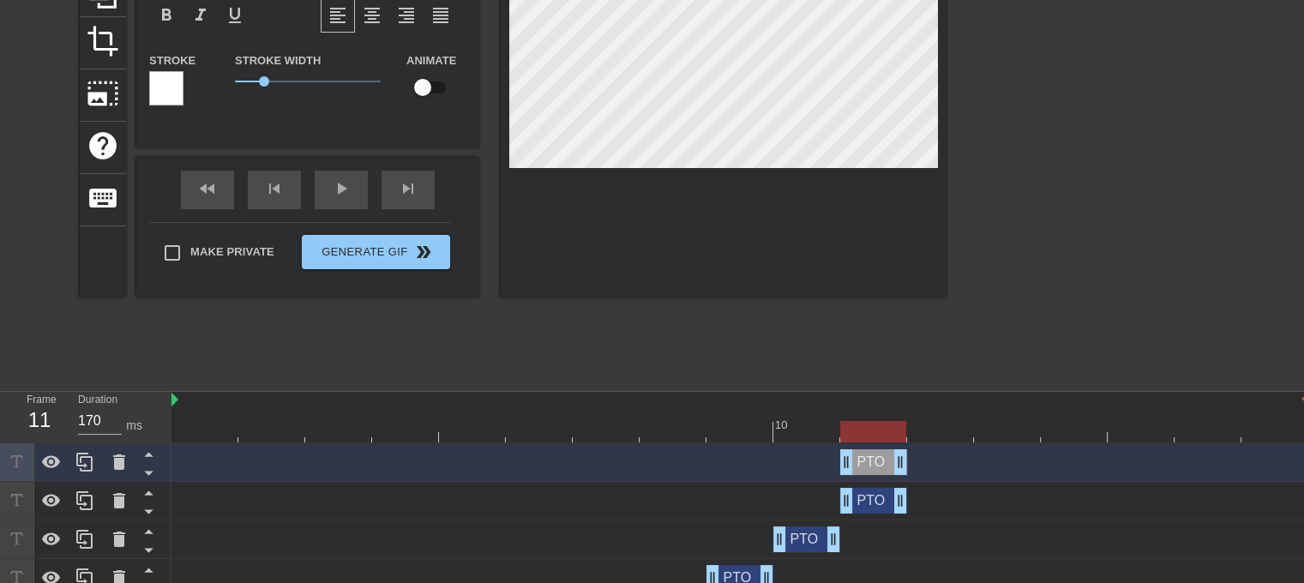
scroll to position [313, 0]
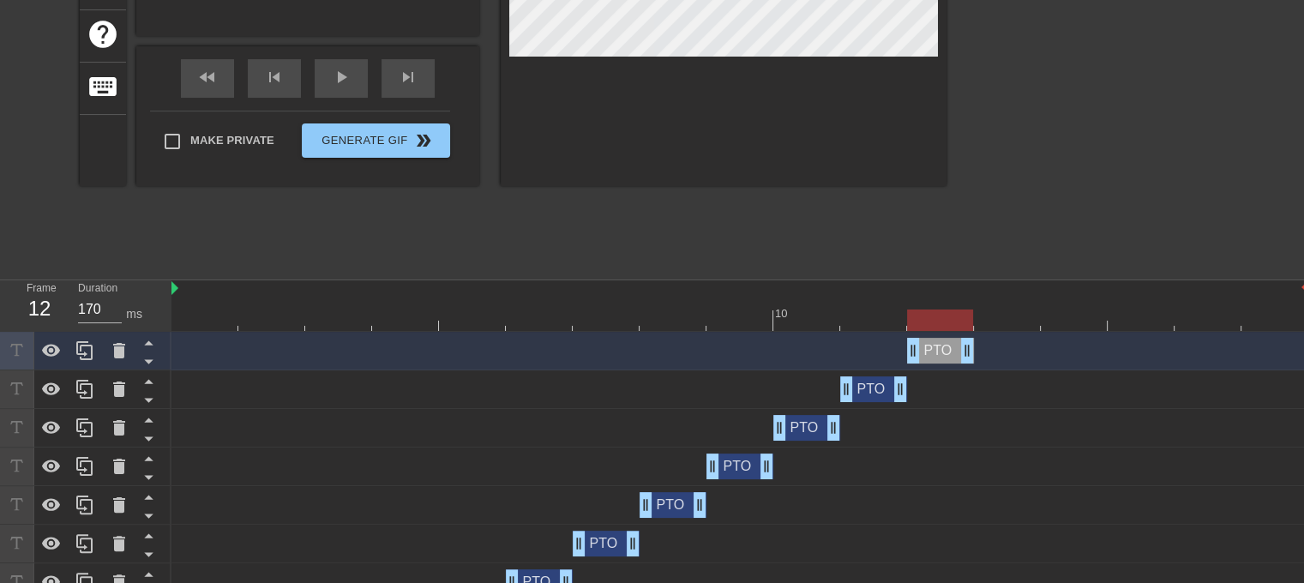
drag, startPoint x: 867, startPoint y: 353, endPoint x: 921, endPoint y: 383, distance: 61.8
click at [934, 373] on div "PTO drag_handle drag_handle PTO drag_handle drag_handle PTO drag_handle drag_ha…" at bounding box center [737, 563] width 1132 height 463
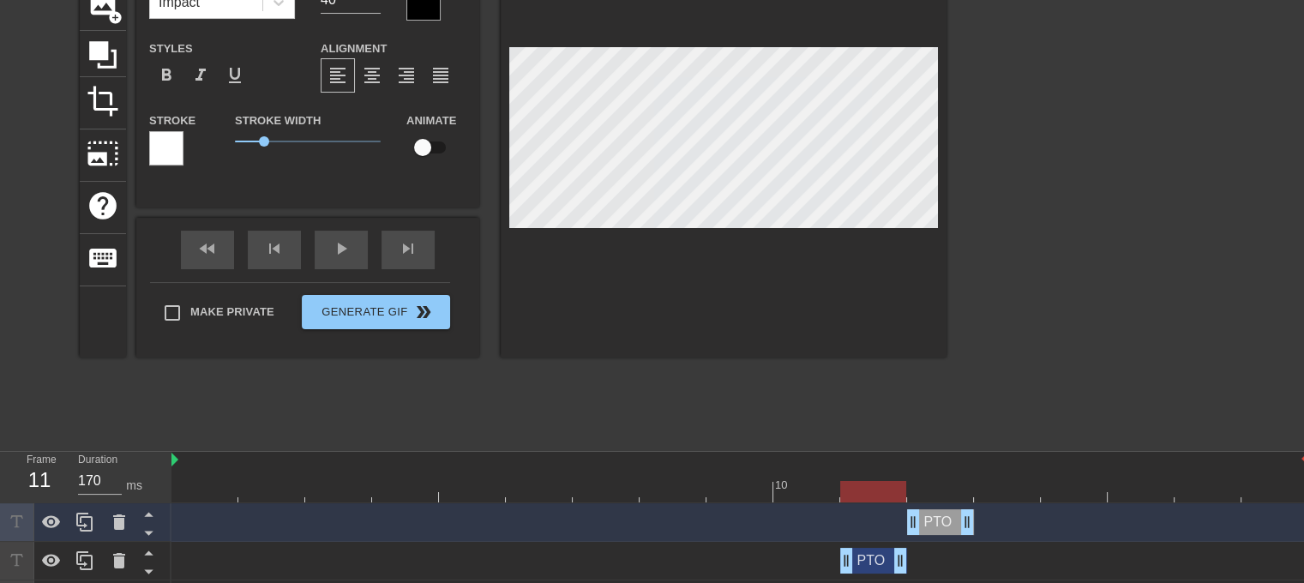
click at [876, 489] on div at bounding box center [739, 491] width 1136 height 21
click at [941, 491] on div at bounding box center [739, 491] width 1136 height 21
drag, startPoint x: 93, startPoint y: 524, endPoint x: 160, endPoint y: 511, distance: 68.9
click at [93, 524] on icon at bounding box center [85, 522] width 21 height 21
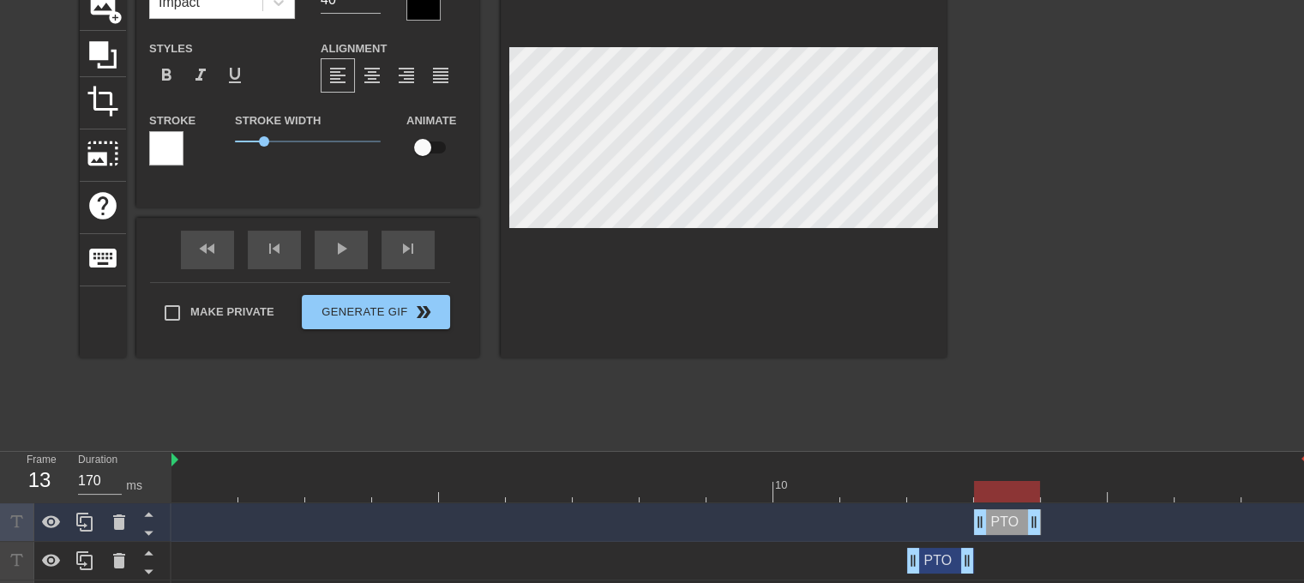
drag, startPoint x: 932, startPoint y: 525, endPoint x: 989, endPoint y: 532, distance: 57.8
click at [990, 534] on div "PTO drag_handle drag_handle" at bounding box center [1007, 522] width 67 height 26
click at [86, 523] on icon at bounding box center [85, 522] width 21 height 21
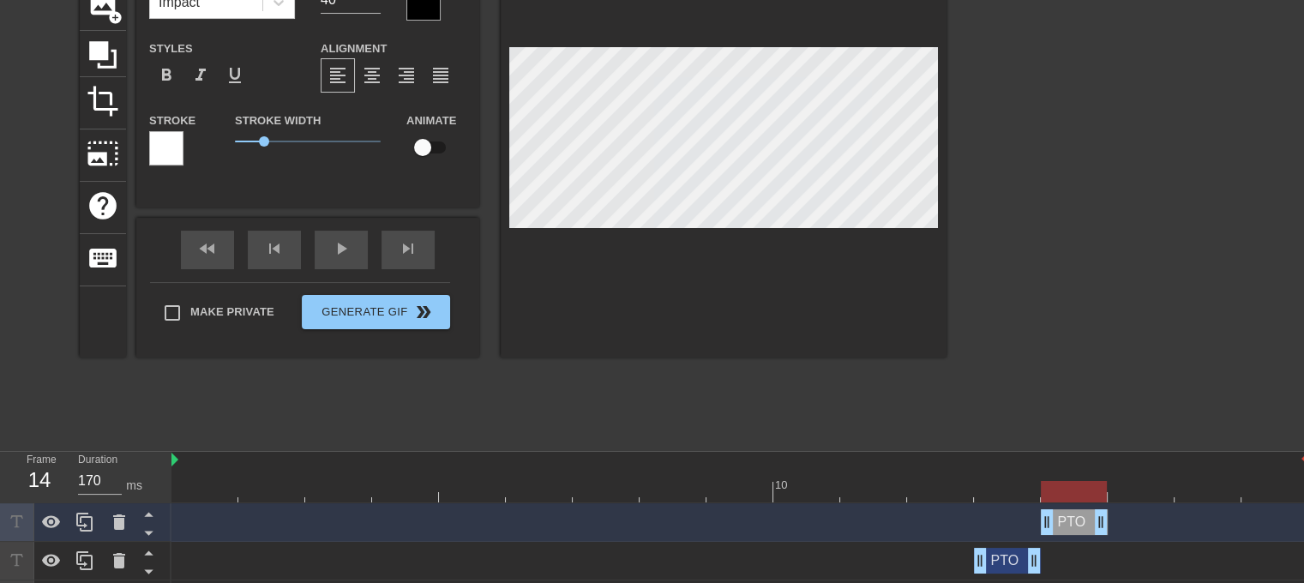
drag, startPoint x: 1015, startPoint y: 520, endPoint x: 1061, endPoint y: 507, distance: 48.3
click at [1077, 526] on div "PTO drag_handle drag_handle" at bounding box center [1073, 522] width 67 height 26
click at [89, 524] on icon at bounding box center [85, 522] width 21 height 21
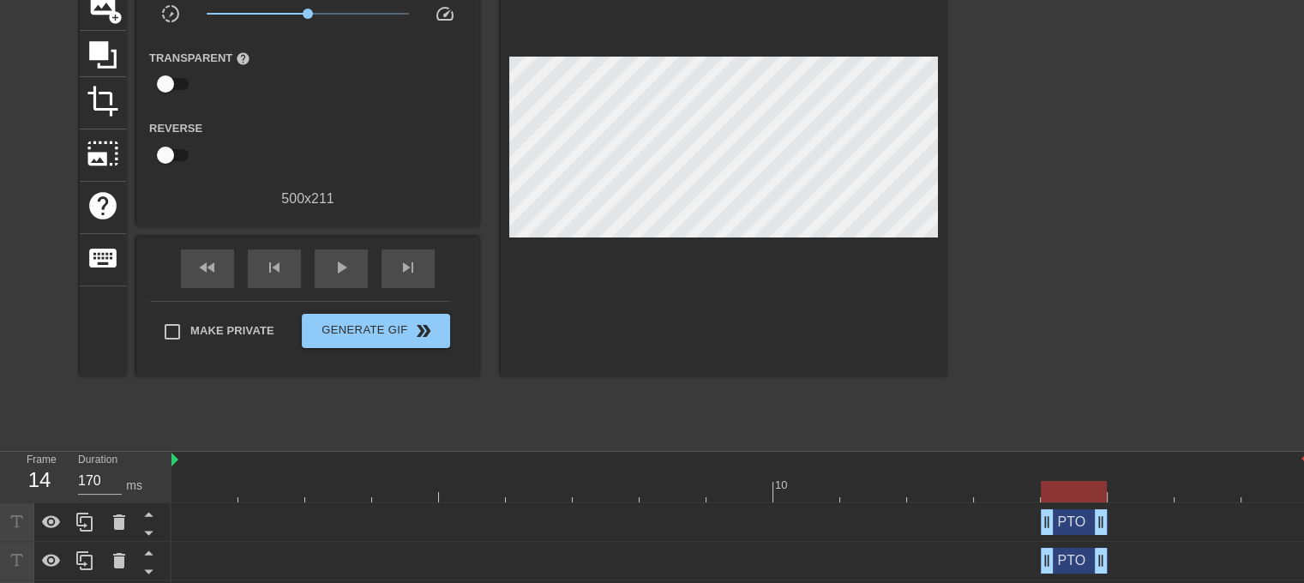
scroll to position [141, 13]
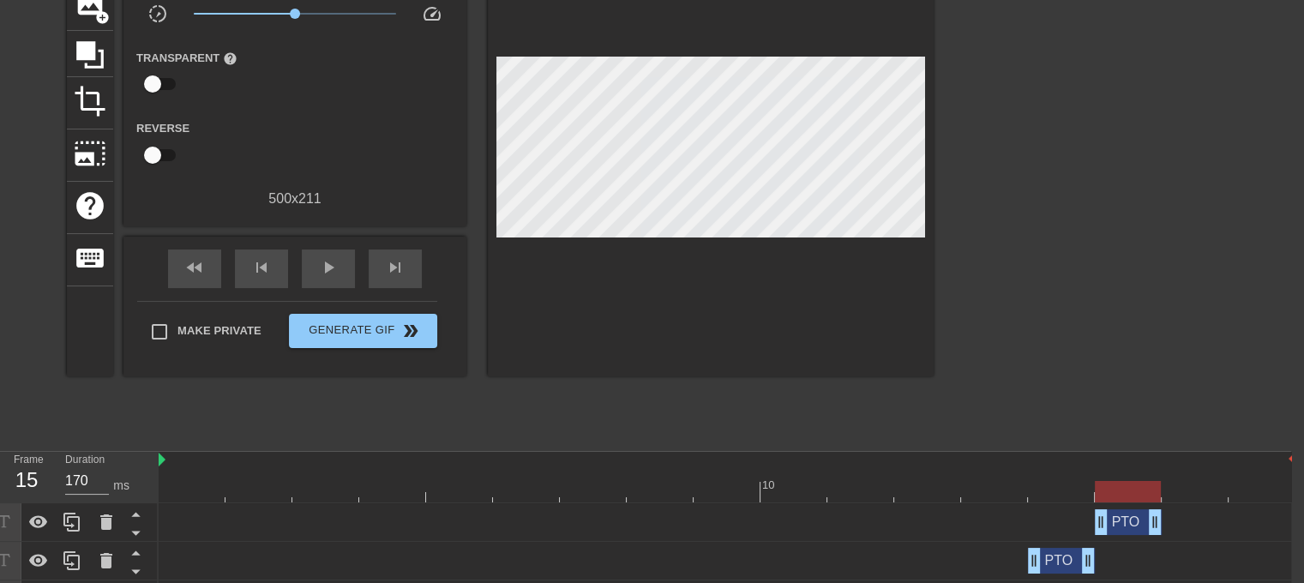
drag, startPoint x: 1064, startPoint y: 524, endPoint x: 1041, endPoint y: 448, distance: 79.7
click at [1124, 526] on div "PTO drag_handle drag_handle" at bounding box center [1127, 522] width 67 height 26
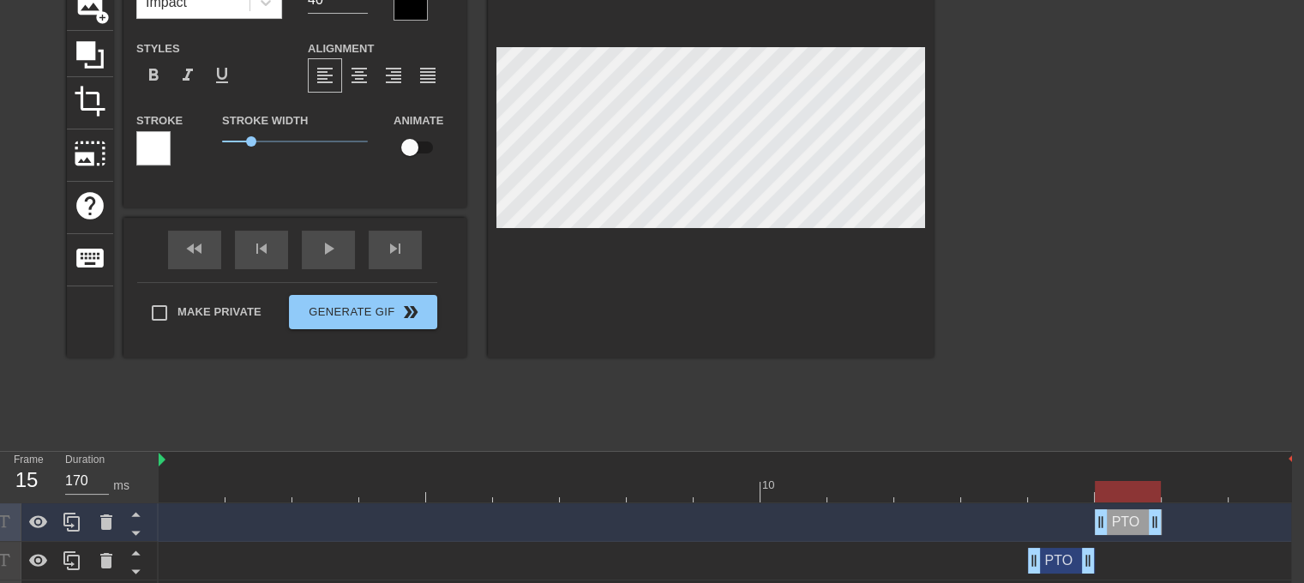
scroll to position [2, 2]
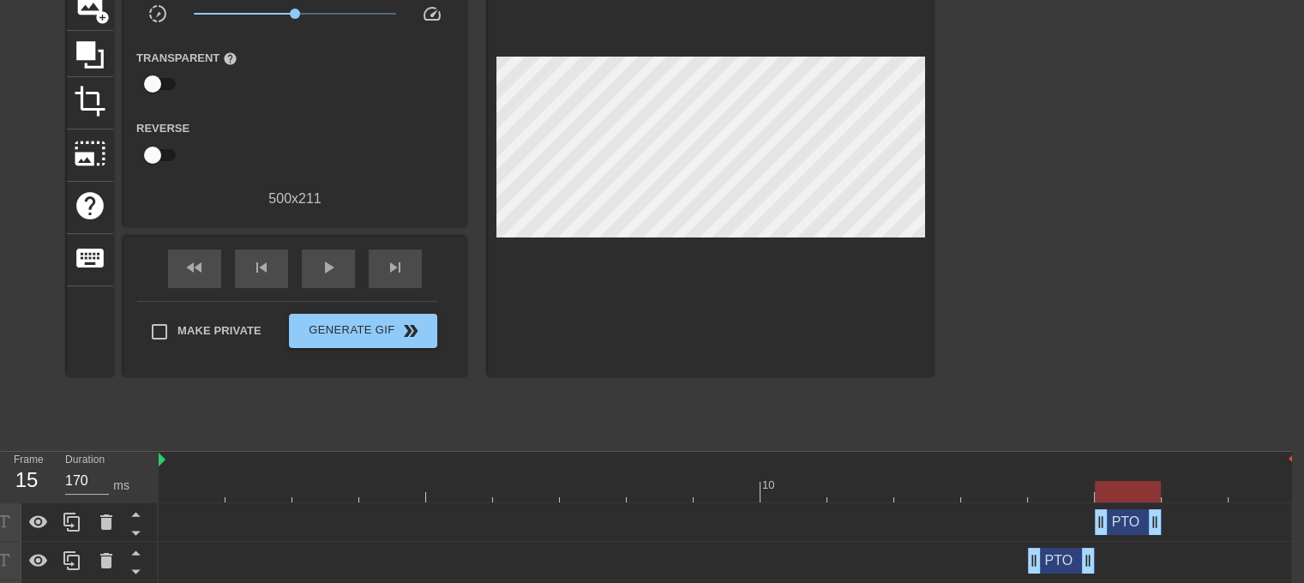
click at [1128, 527] on div "PTO drag_handle drag_handle" at bounding box center [1127, 522] width 67 height 26
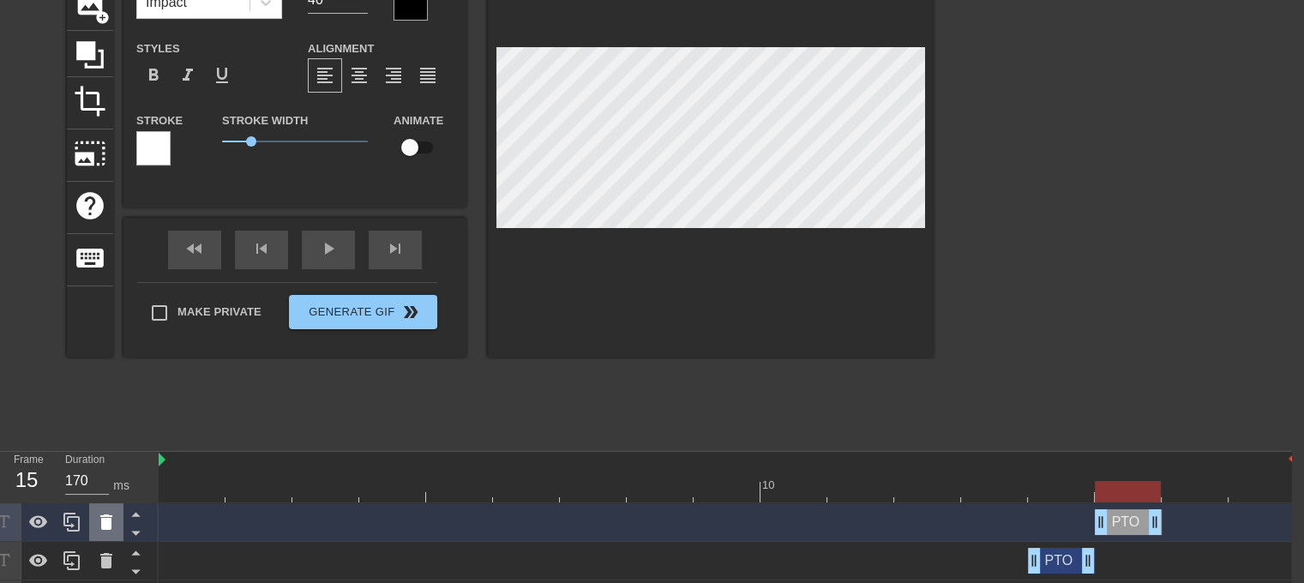
click at [98, 517] on icon at bounding box center [106, 522] width 21 height 21
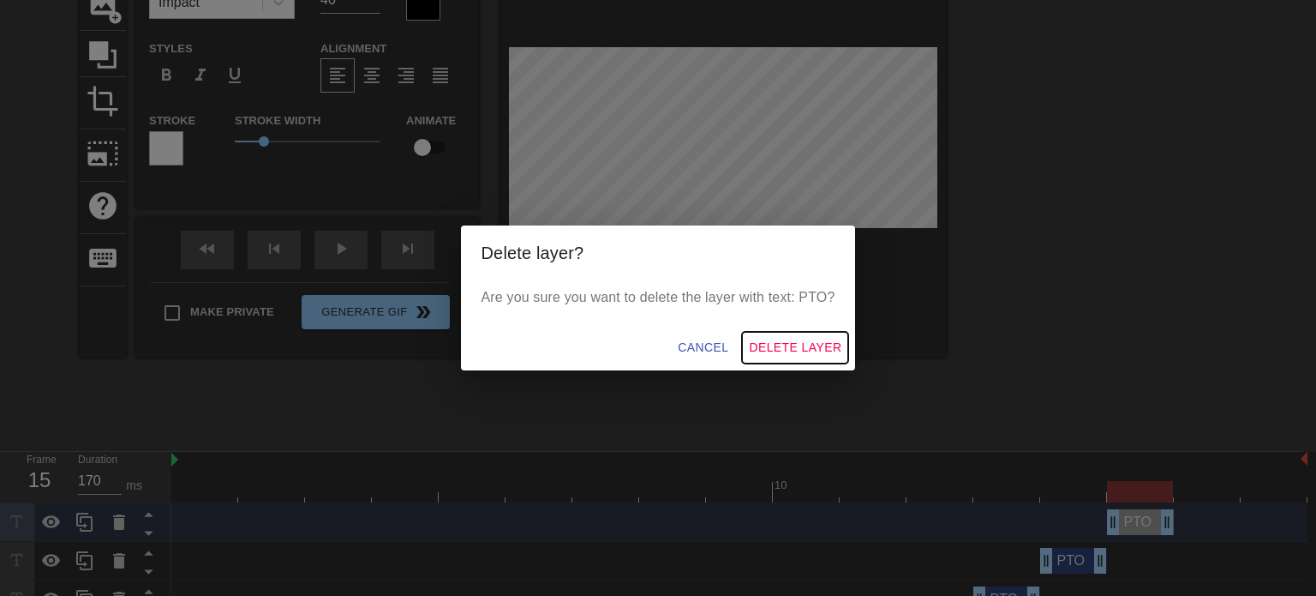
click at [788, 345] on span "Delete Layer" at bounding box center [795, 347] width 93 height 21
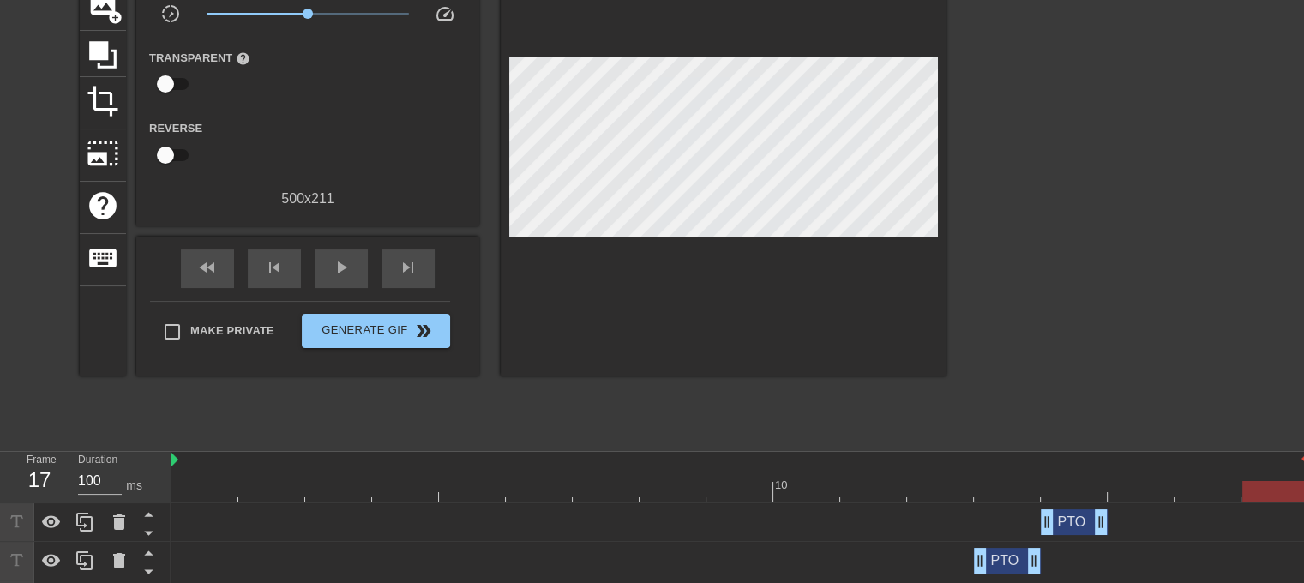
drag, startPoint x: 1145, startPoint y: 487, endPoint x: 1258, endPoint y: 501, distance: 114.1
click at [1258, 501] on div "10" at bounding box center [739, 477] width 1136 height 51
drag, startPoint x: 1135, startPoint y: 486, endPoint x: 1141, endPoint y: 493, distance: 9.1
click at [1135, 487] on div at bounding box center [739, 491] width 1136 height 21
click at [1216, 496] on div at bounding box center [739, 491] width 1136 height 21
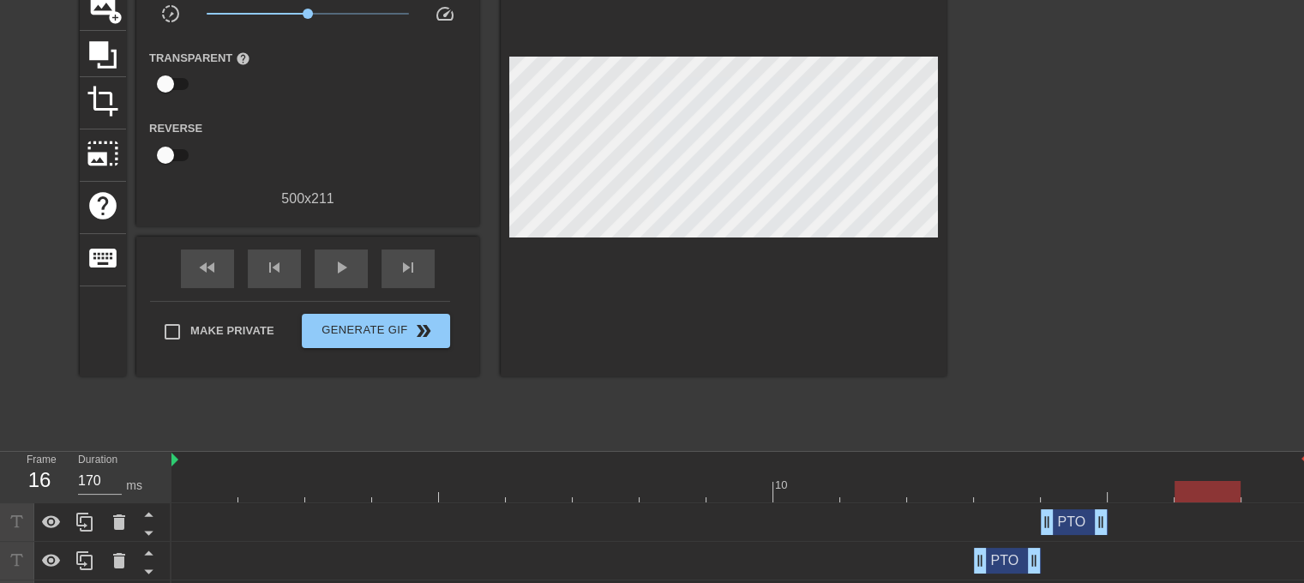
click at [1162, 490] on div at bounding box center [739, 491] width 1136 height 21
drag, startPoint x: 1182, startPoint y: 486, endPoint x: 1241, endPoint y: 497, distance: 60.2
click at [1184, 486] on div at bounding box center [739, 491] width 1136 height 21
type input "100"
click at [1252, 494] on div at bounding box center [739, 491] width 1136 height 21
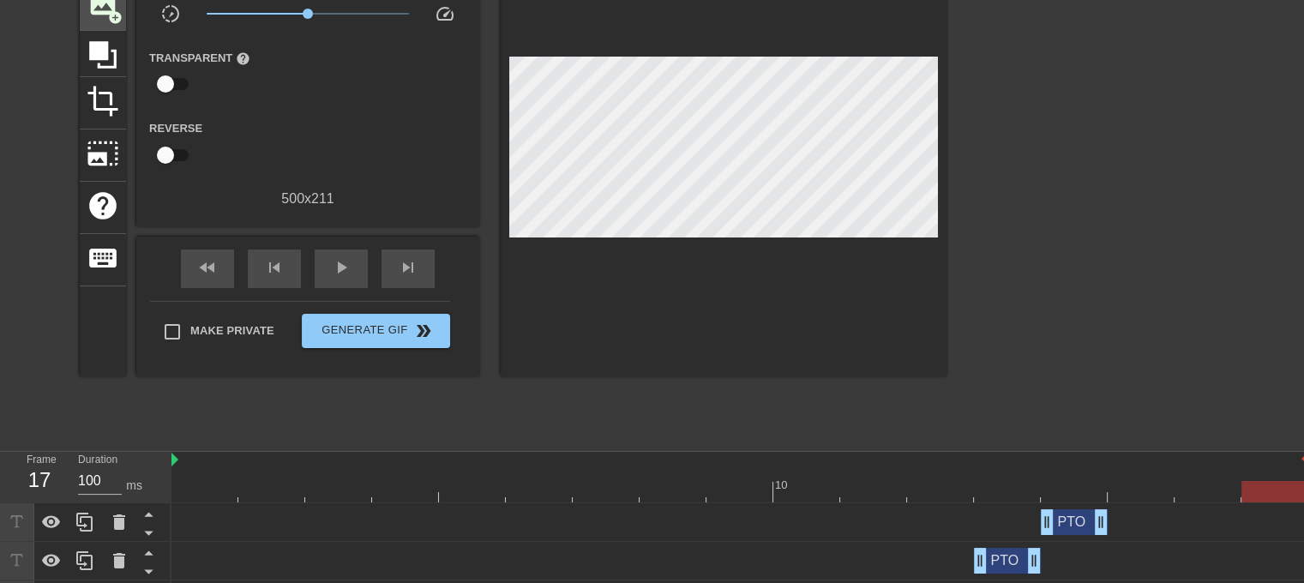
scroll to position [0, 0]
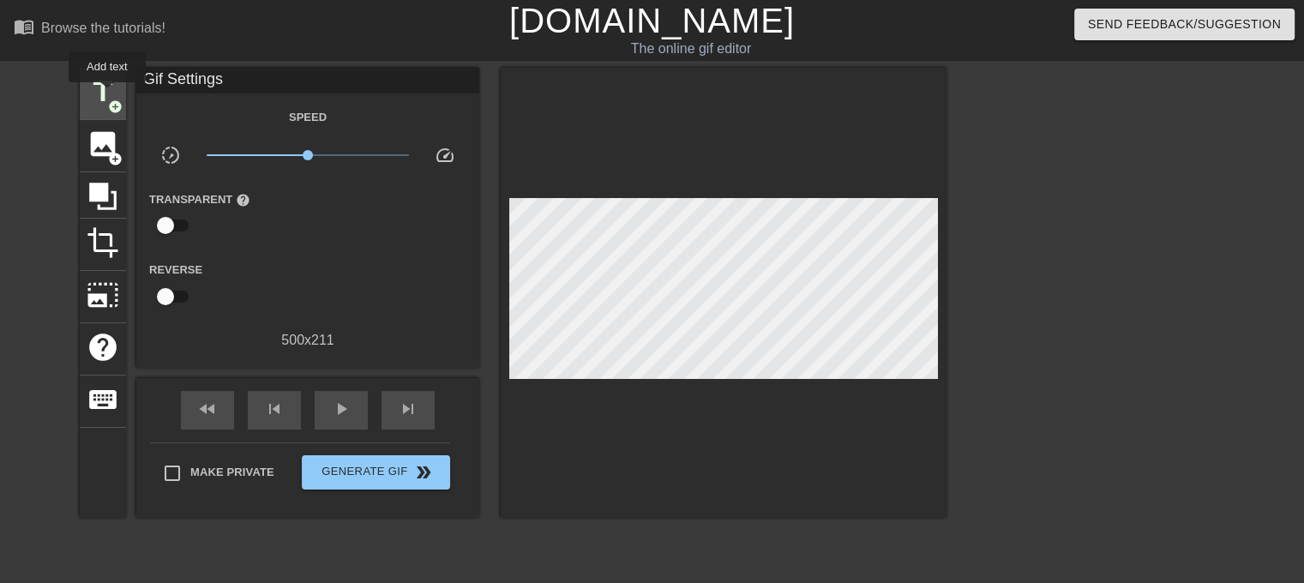
click at [107, 93] on span "title" at bounding box center [103, 91] width 33 height 33
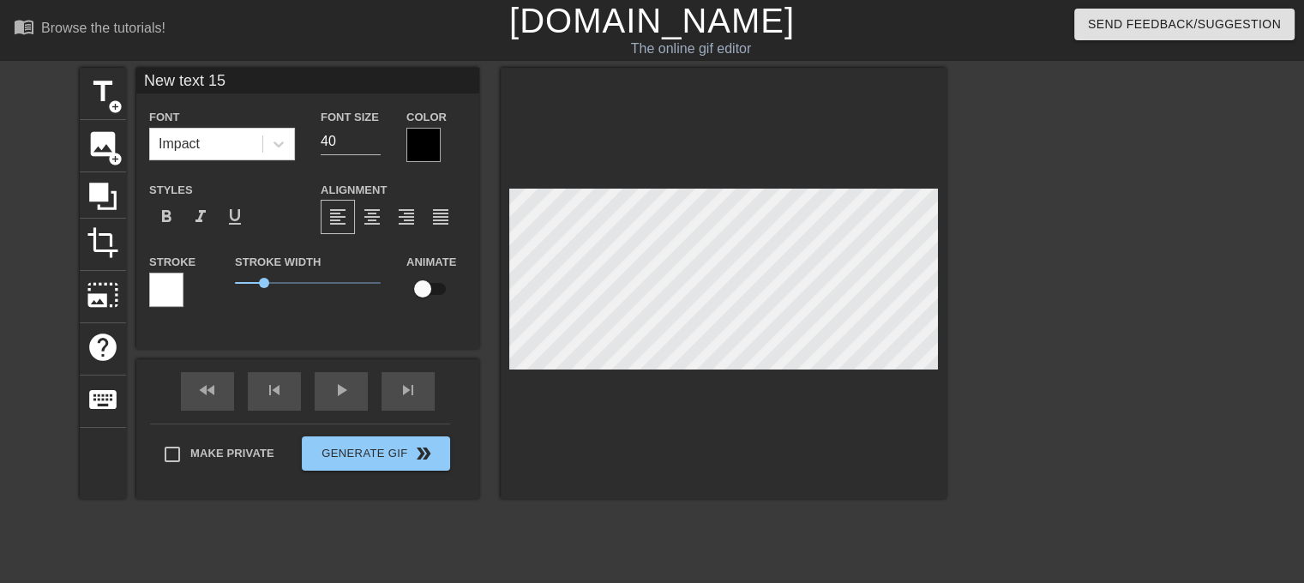
scroll to position [3, 2]
type input "l"
type textarea "l"
type input "lo"
type textarea "lo"
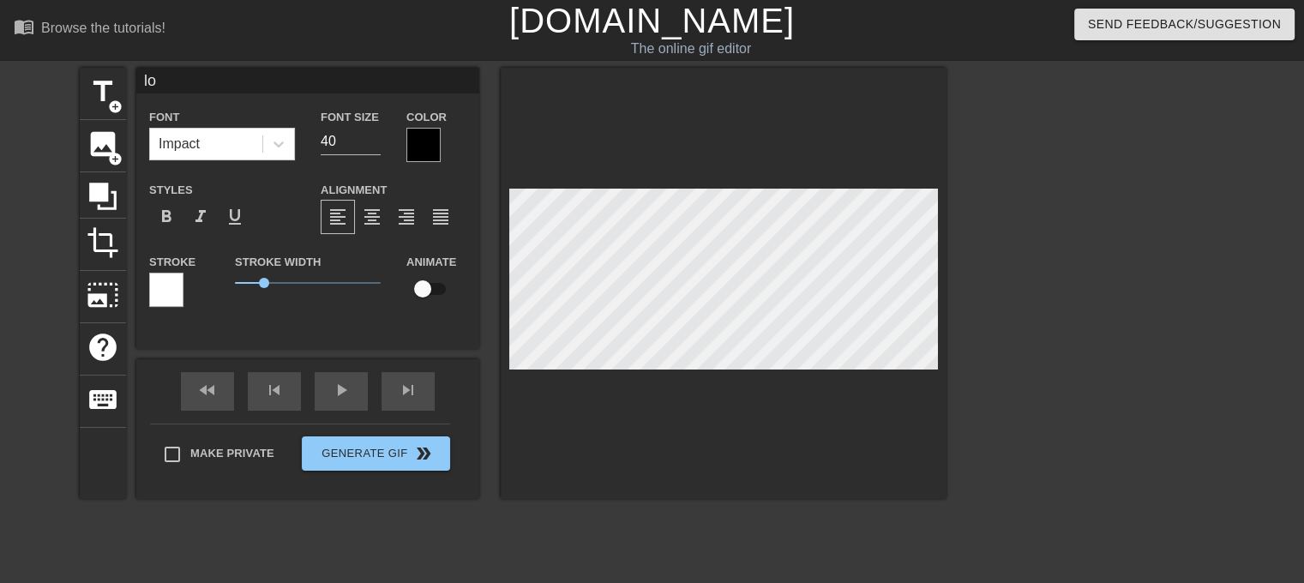
type input "lol"
type textarea "lol"
type input "lol b"
type textarea "lol by"
type input "lol bye"
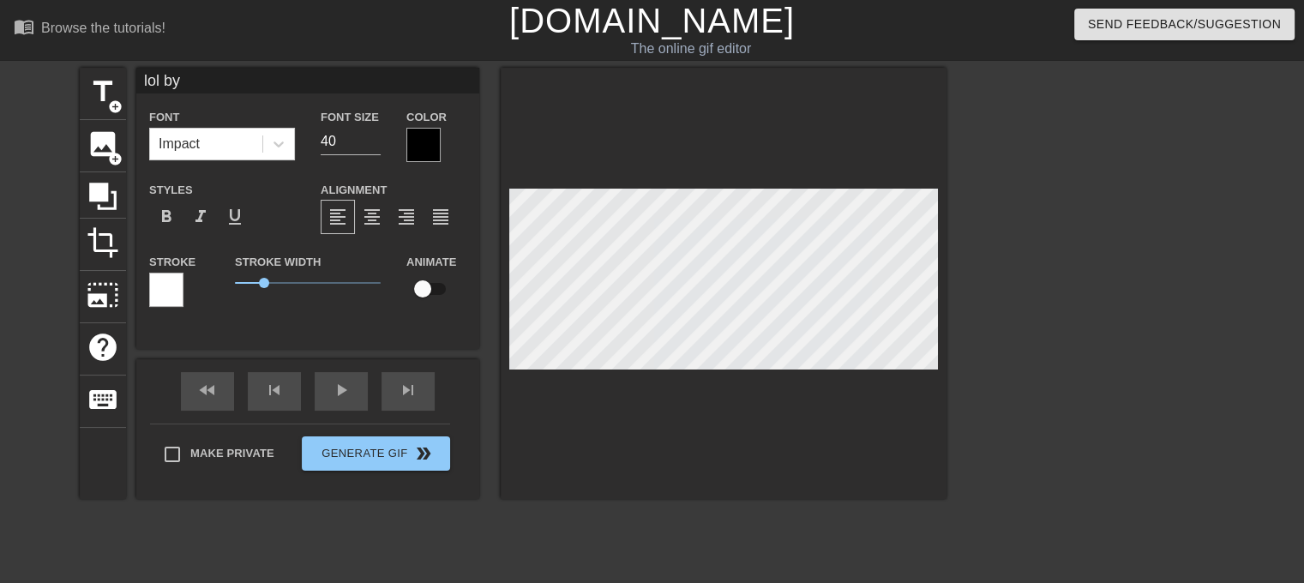
type textarea "lol bye"
drag, startPoint x: 1000, startPoint y: 286, endPoint x: 985, endPoint y: 288, distance: 15.5
click at [985, 288] on div at bounding box center [1095, 325] width 257 height 514
drag, startPoint x: 1020, startPoint y: 315, endPoint x: 1032, endPoint y: 321, distance: 13.1
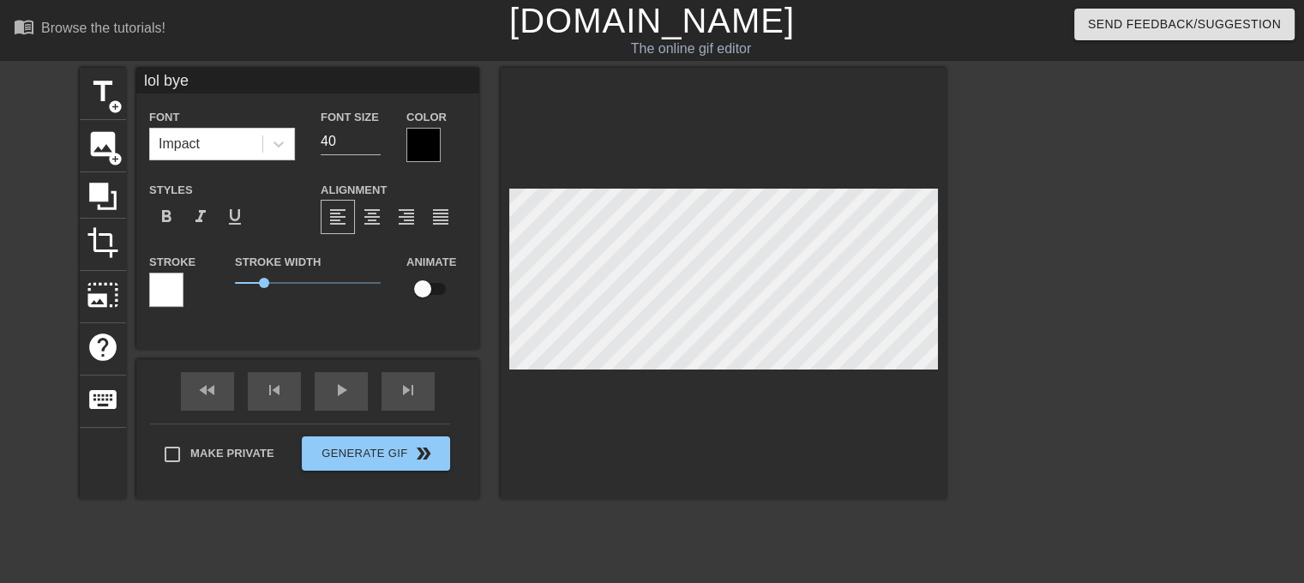
click at [1021, 315] on div at bounding box center [1095, 325] width 257 height 514
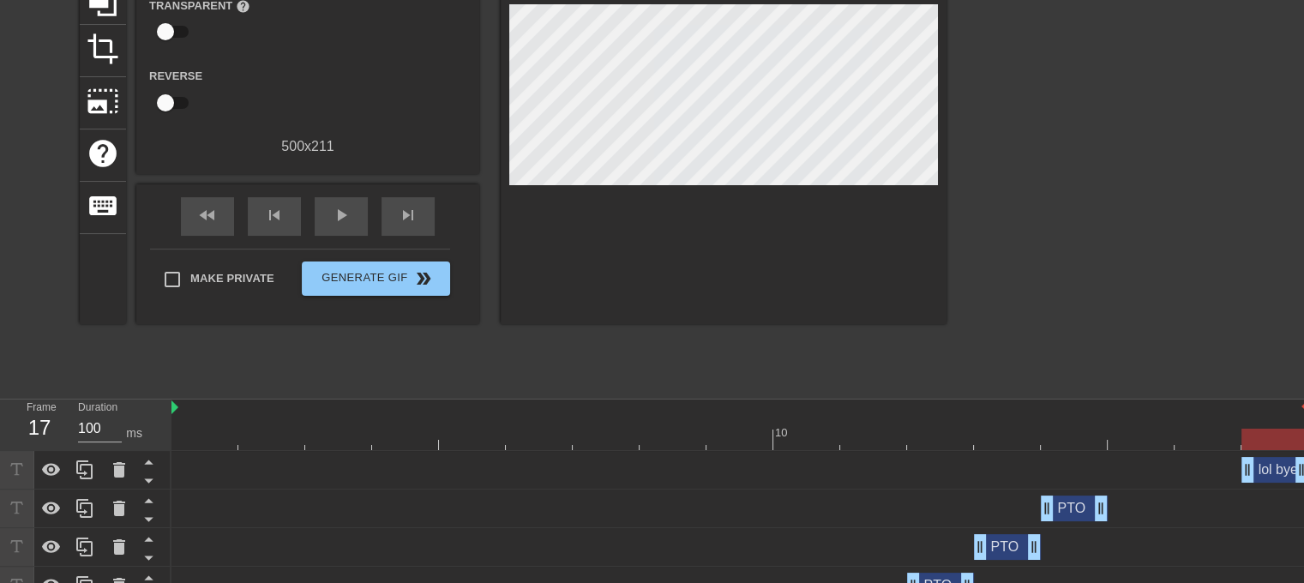
scroll to position [0, 0]
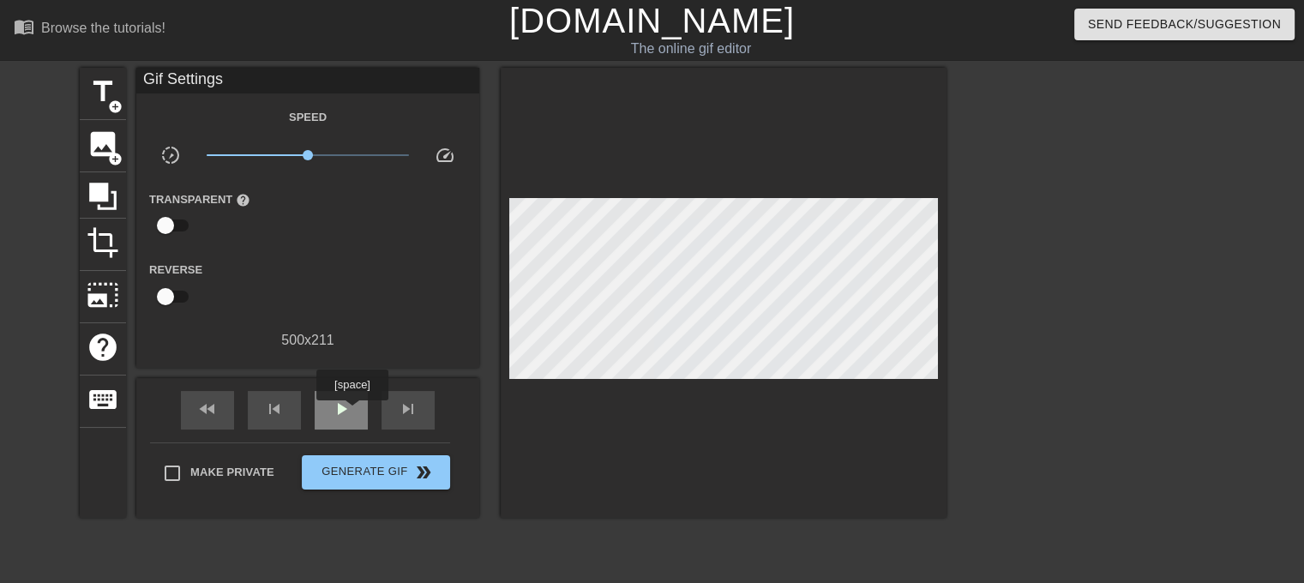
click at [351, 411] on div "play_arrow" at bounding box center [341, 410] width 53 height 39
type input "170"
drag, startPoint x: 357, startPoint y: 467, endPoint x: 620, endPoint y: 453, distance: 263.5
click at [357, 466] on span "Generate Gif double_arrow" at bounding box center [376, 472] width 135 height 21
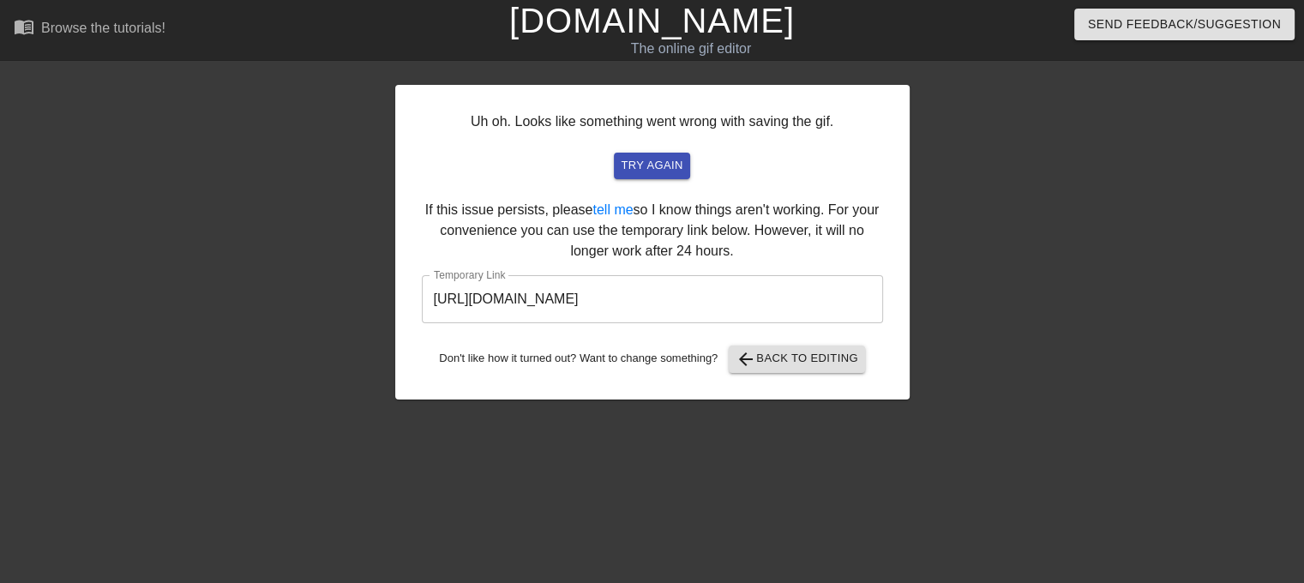
click at [751, 304] on input "https://www.gifntext.com/temp_generations/wK1MrXzK.gif" at bounding box center [652, 299] width 461 height 48
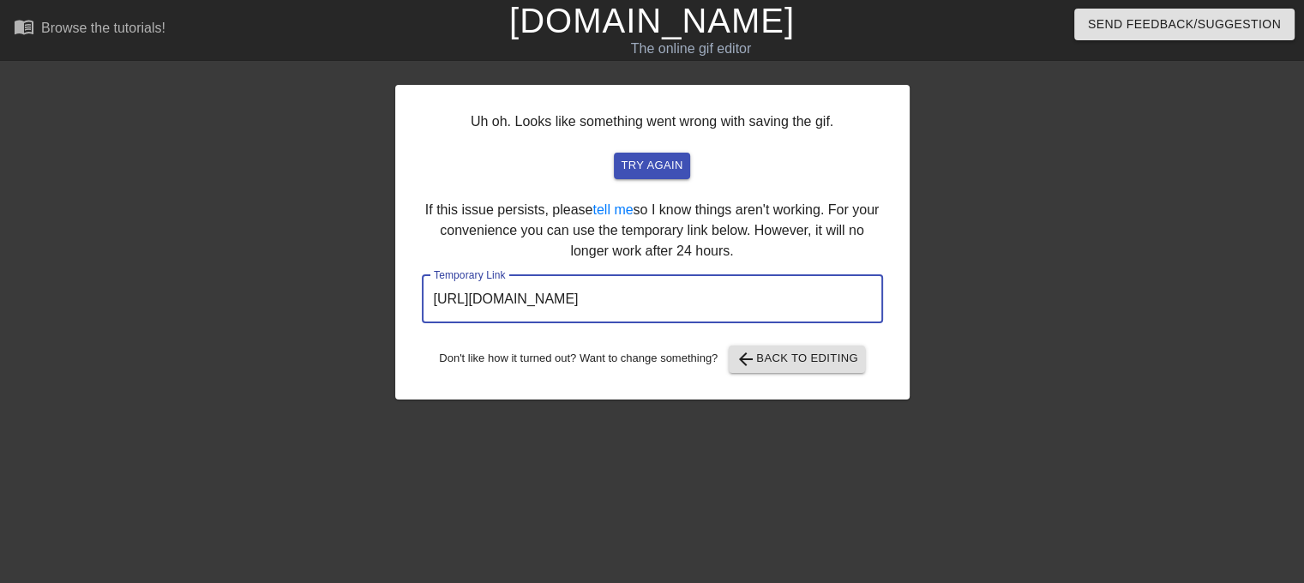
click at [1046, 256] on div at bounding box center [1058, 325] width 257 height 514
